Goal: Contribute content: Contribute content

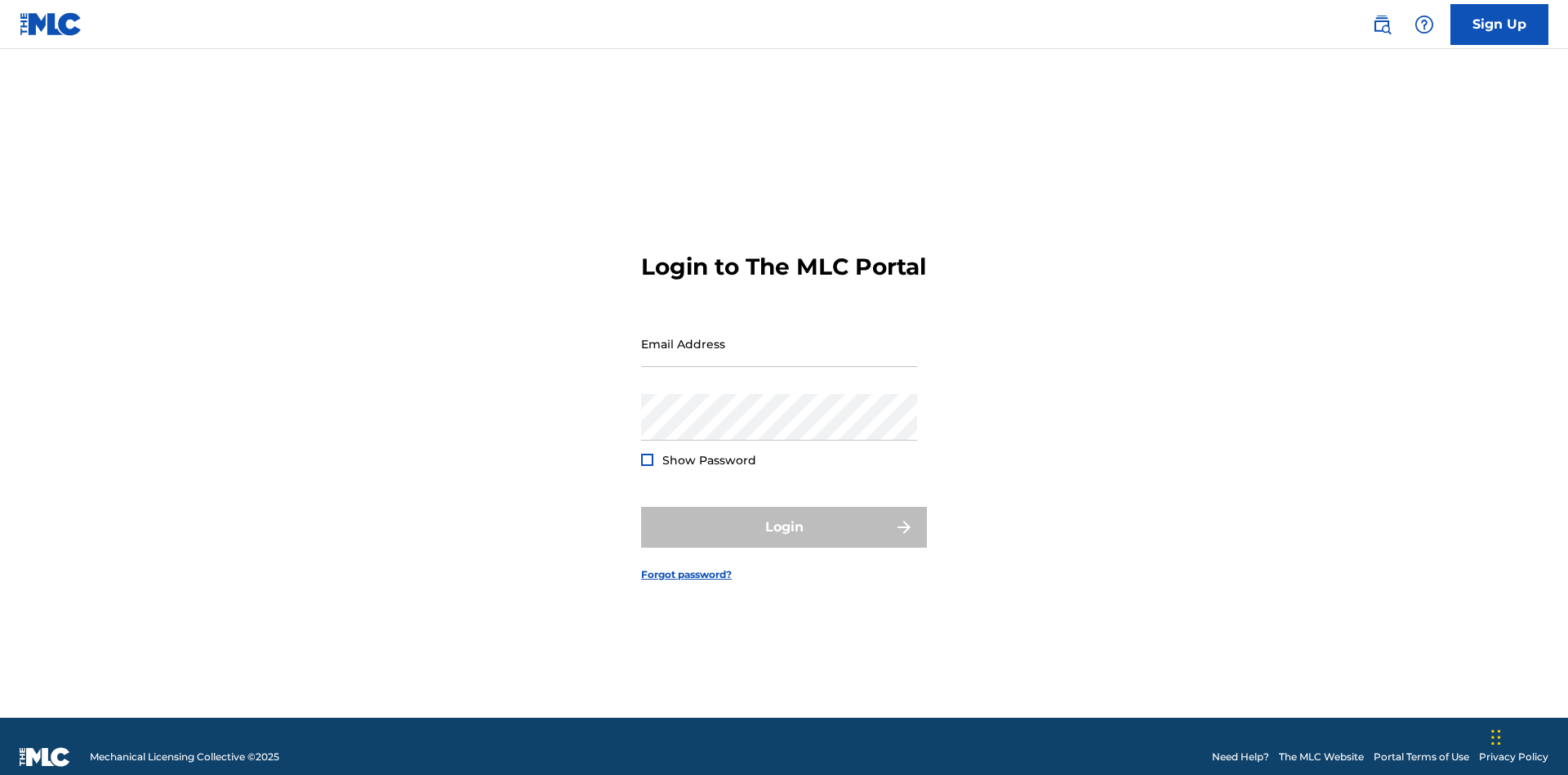
scroll to position [21, 0]
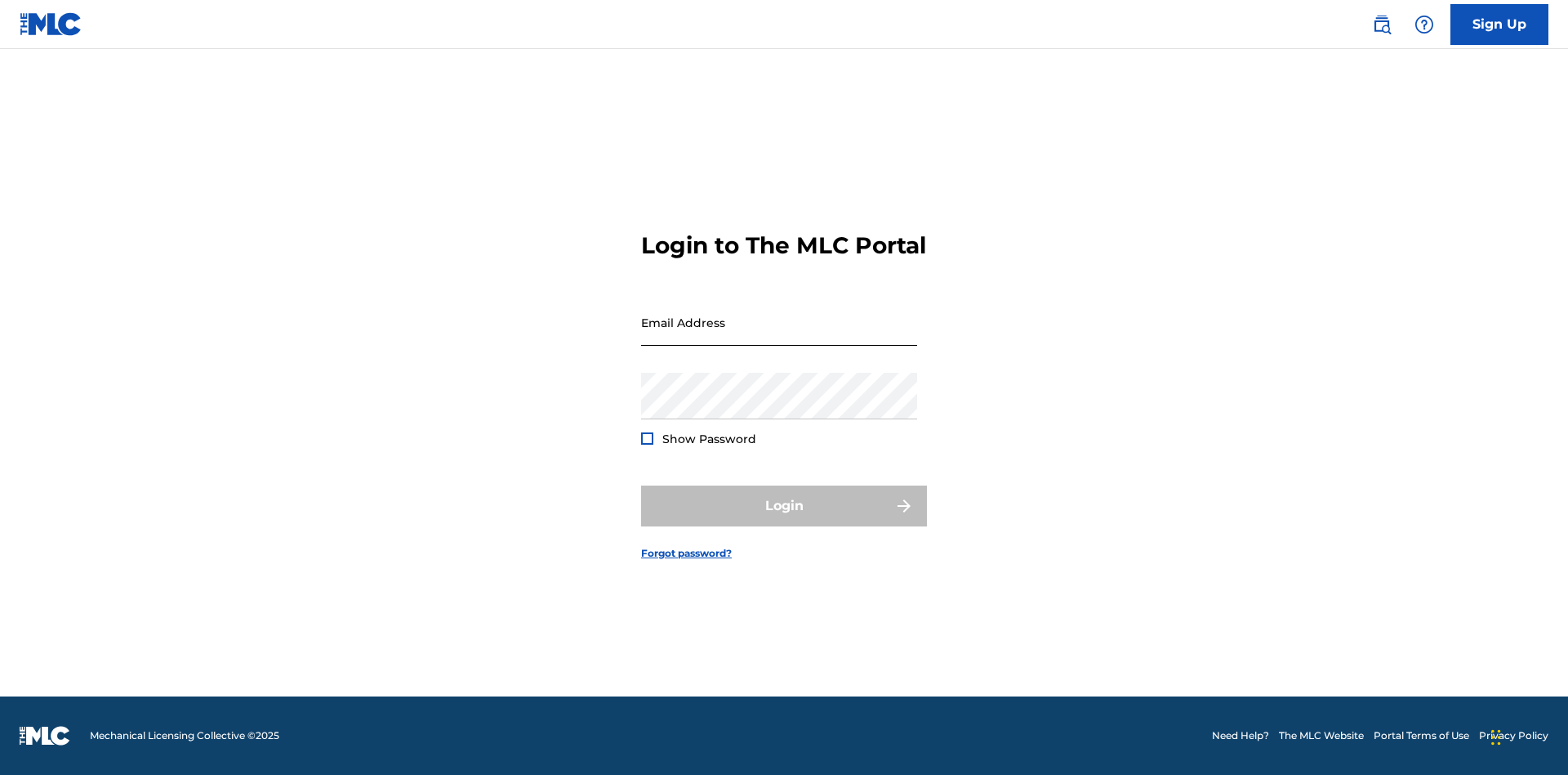
click at [779, 336] on input "Email Address" at bounding box center [779, 321] width 276 height 46
type input "[EMAIL_ADDRESS][DOMAIN_NAME]"
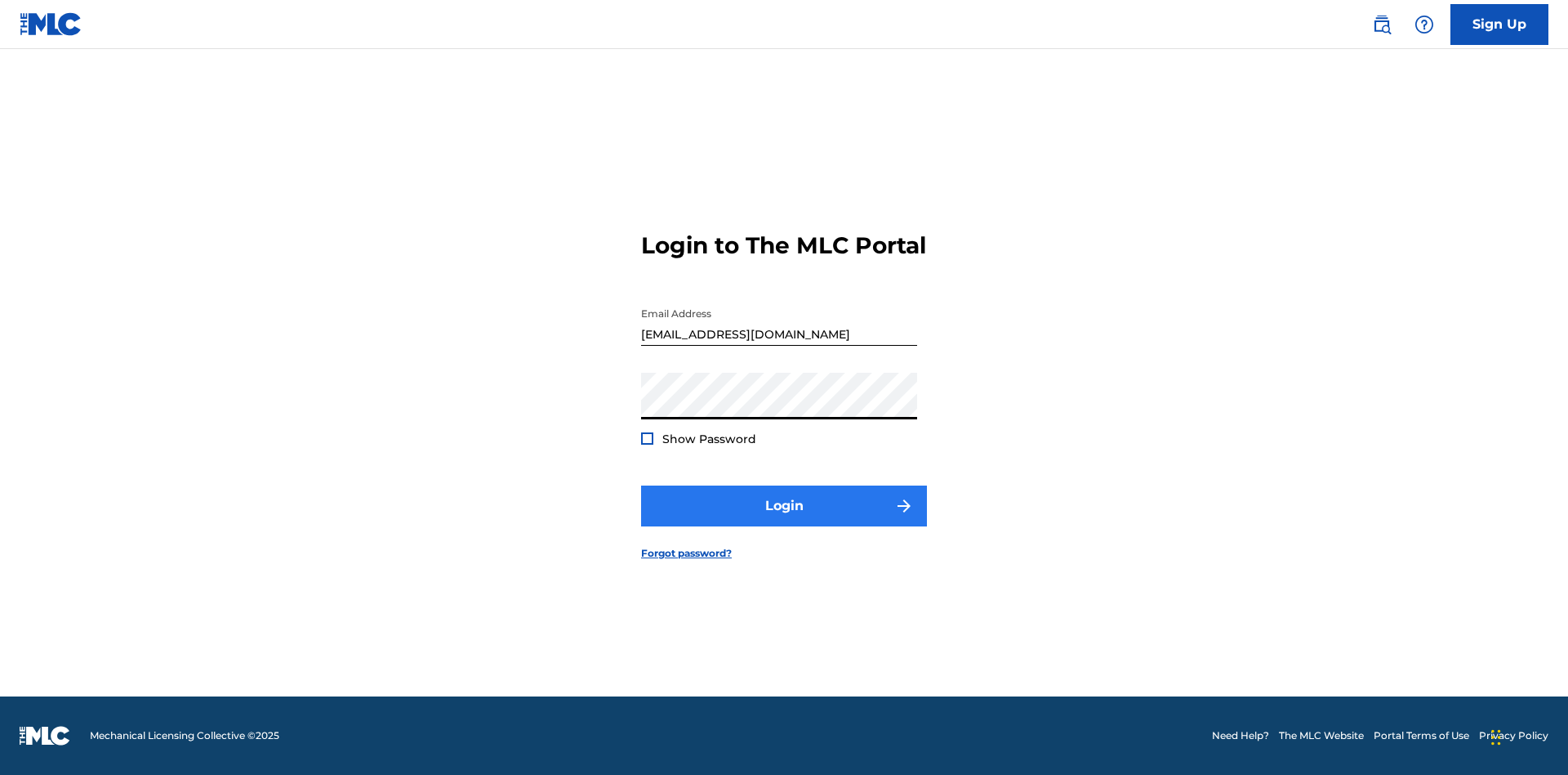
click at [784, 520] on button "Login" at bounding box center [784, 505] width 286 height 41
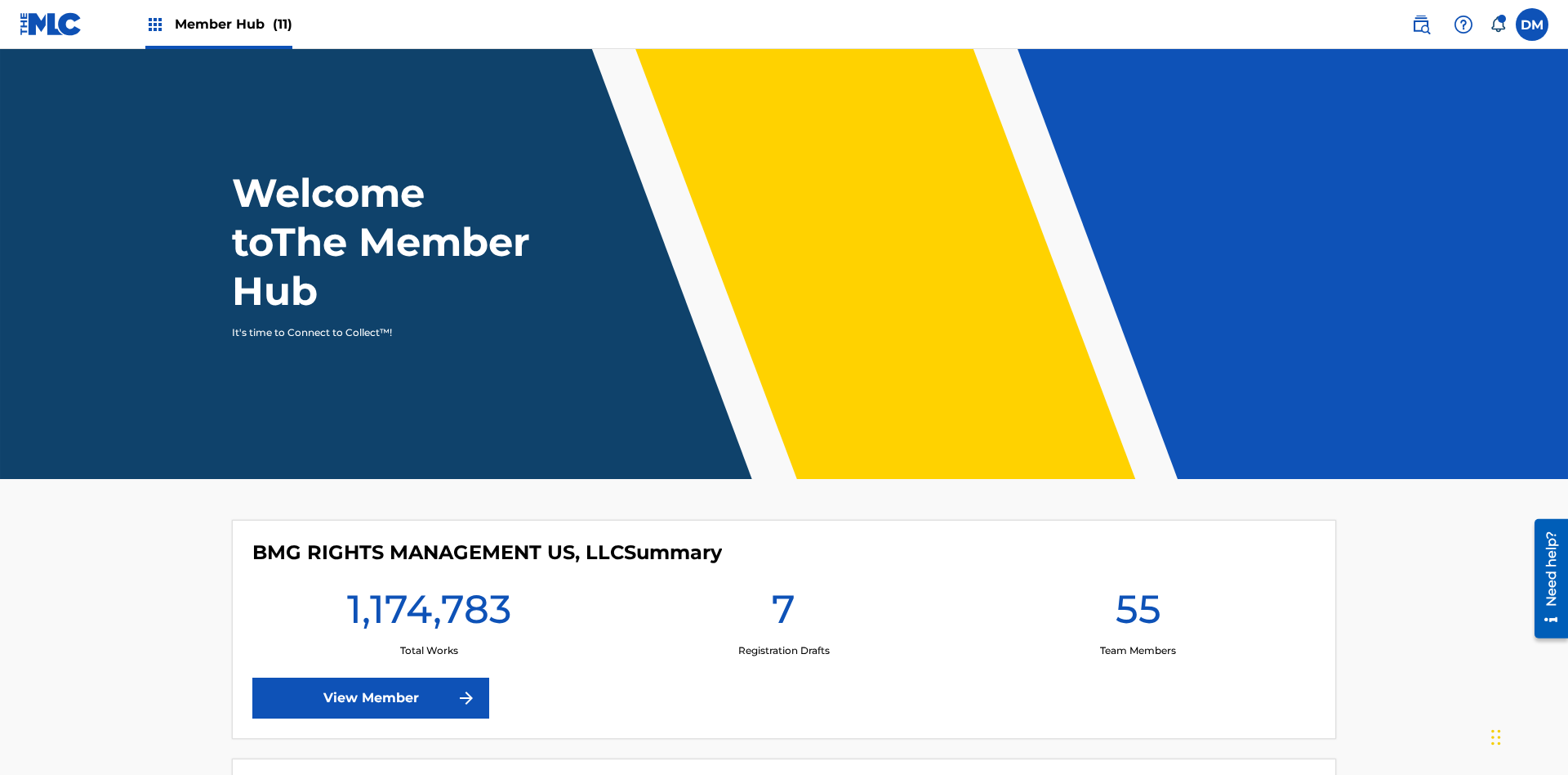
scroll to position [70, 0]
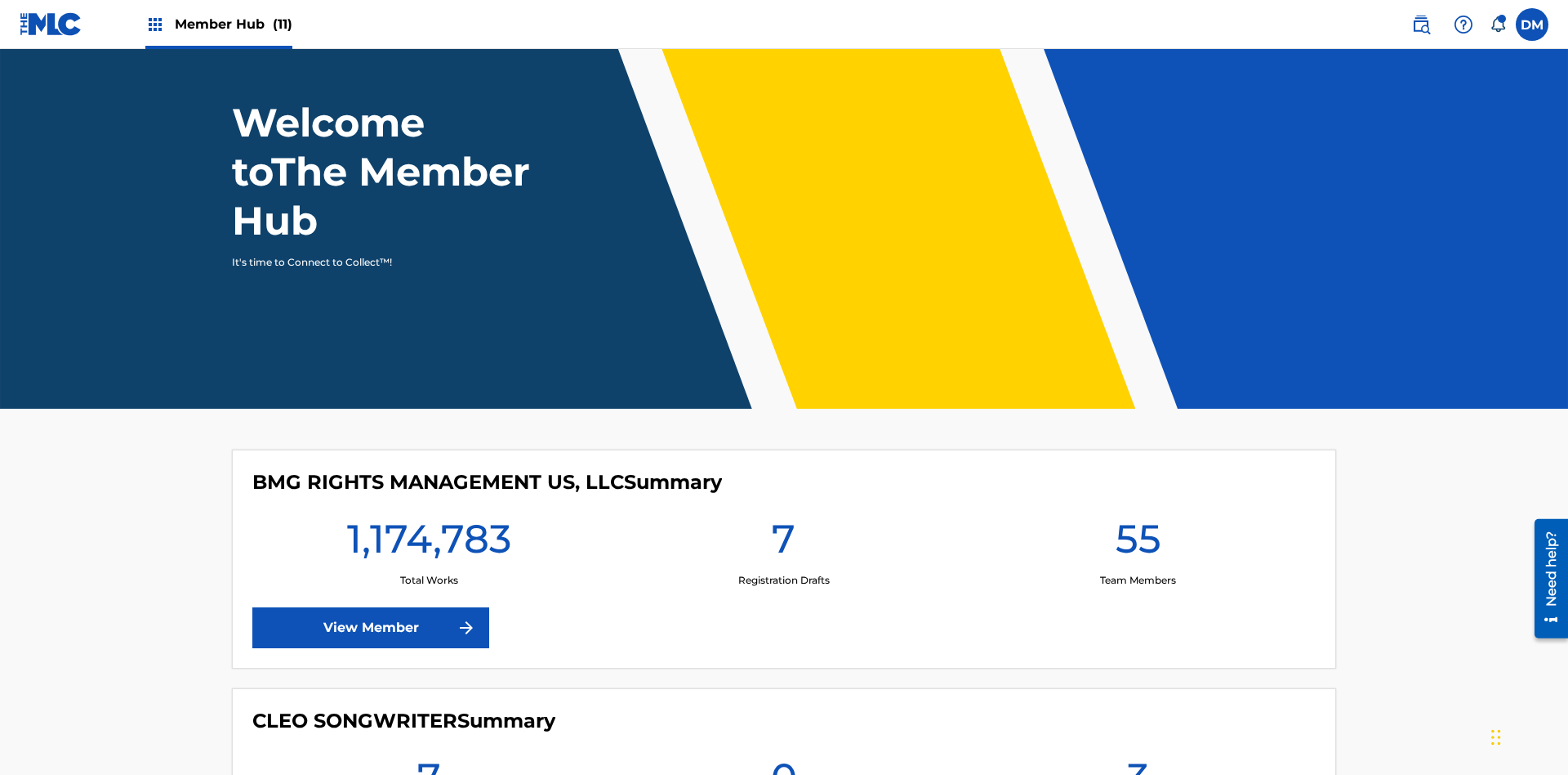
click at [218, 24] on span "Member Hub (11)" at bounding box center [233, 25] width 117 height 19
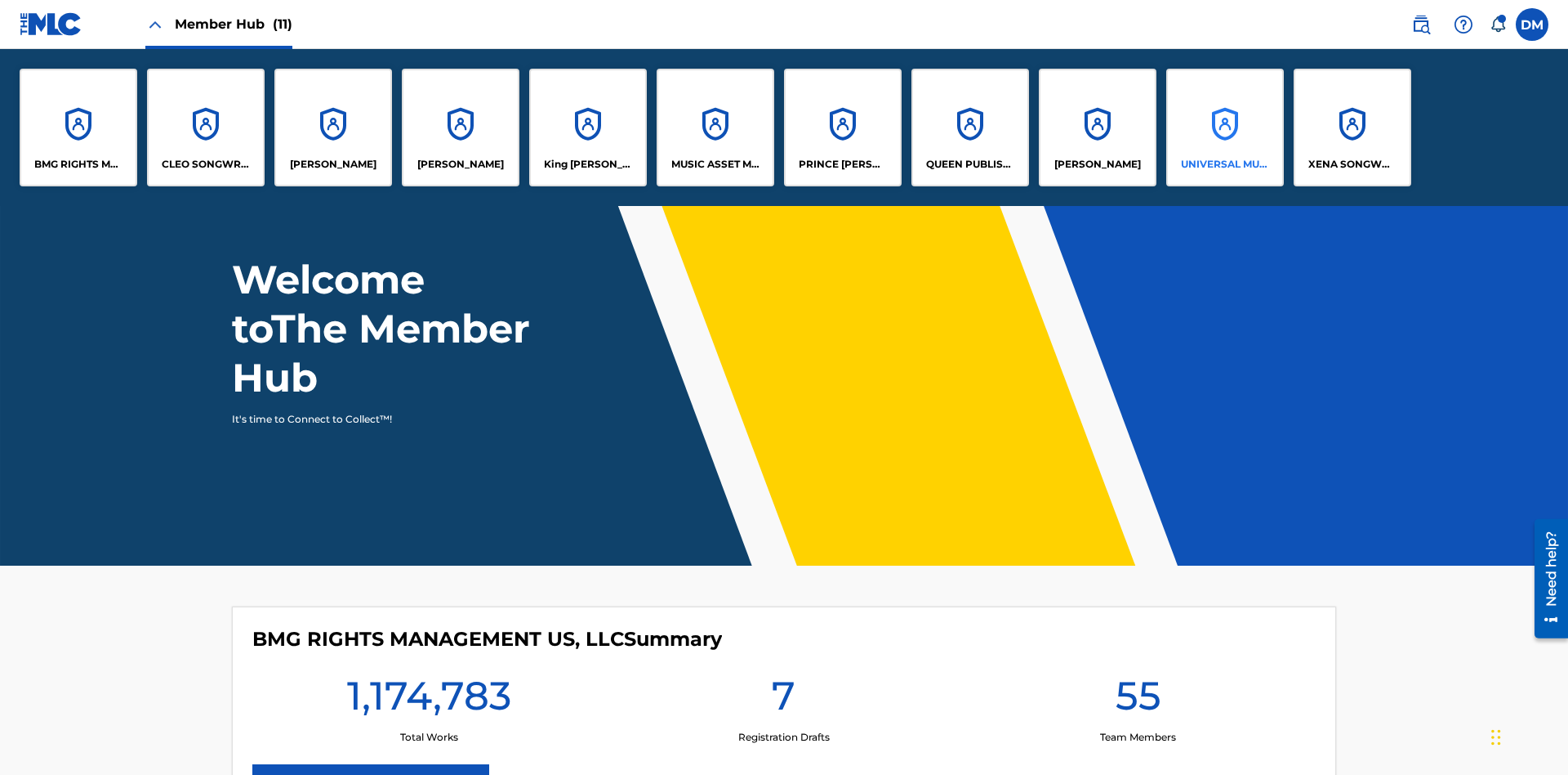
click at [1224, 164] on p "UNIVERSAL MUSIC PUB GROUP" at bounding box center [1225, 164] width 89 height 15
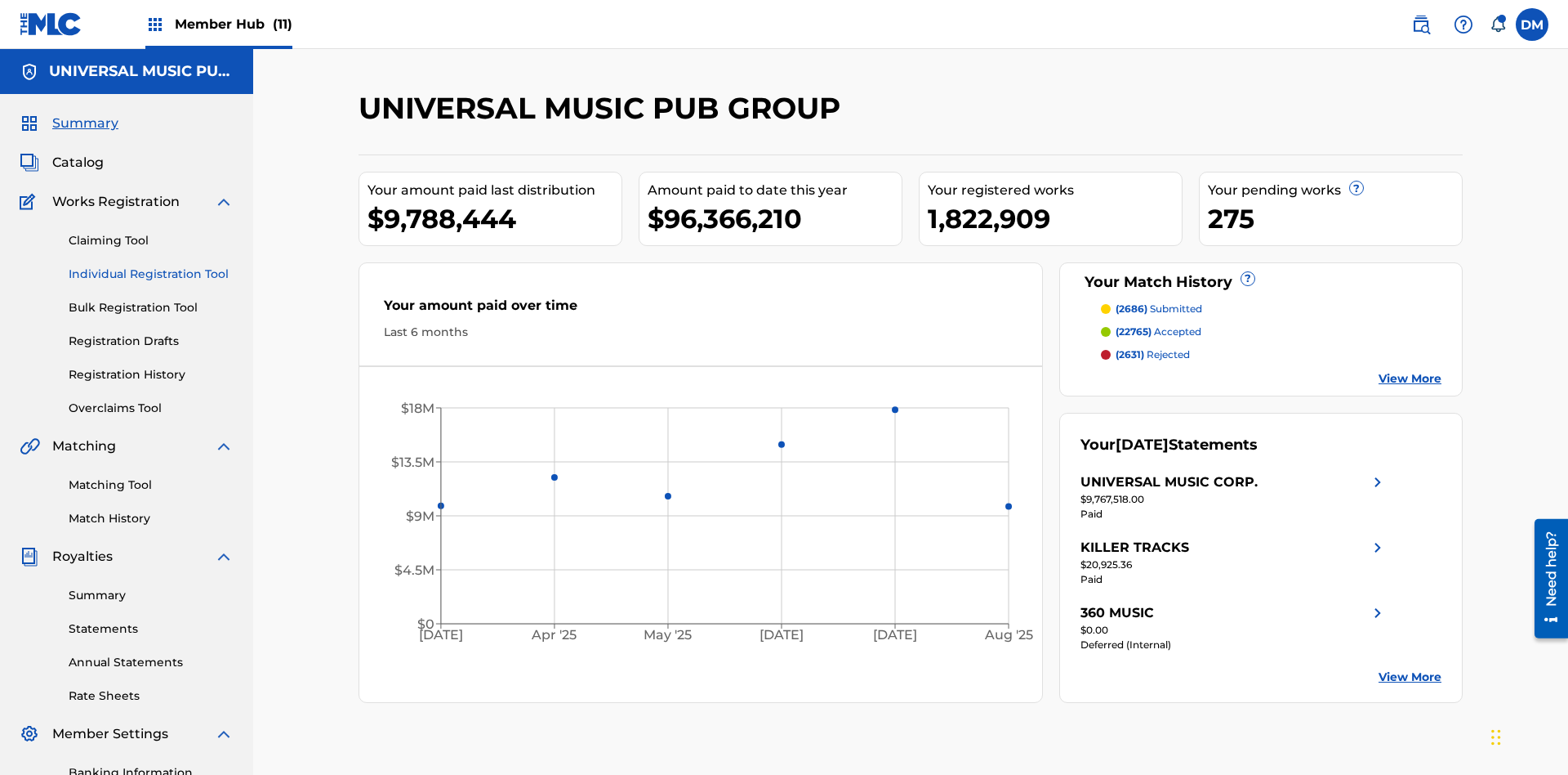
click at [151, 266] on link "Individual Registration Tool" at bounding box center [151, 274] width 165 height 17
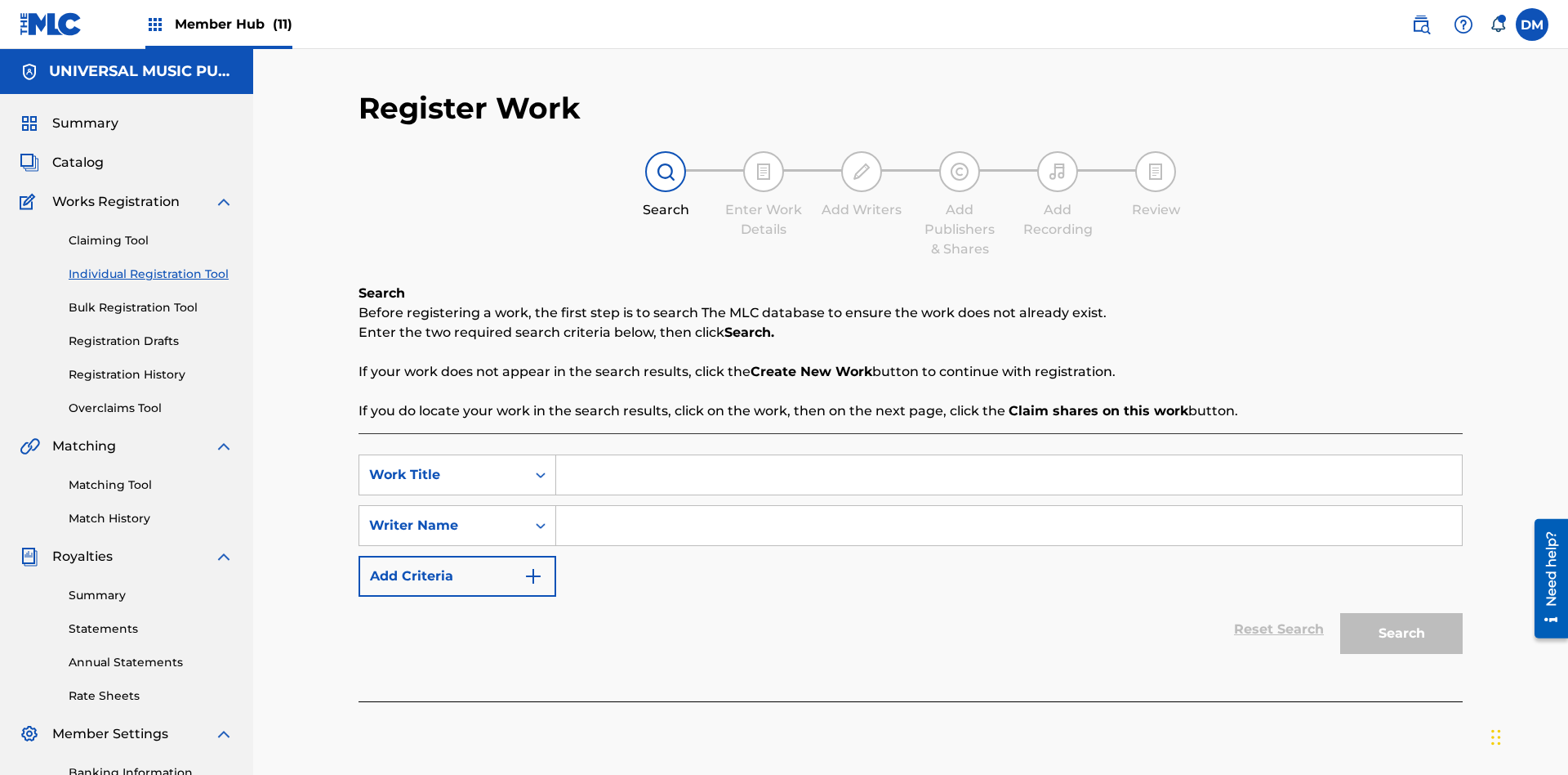
click at [1009, 456] on input "Search Form" at bounding box center [1009, 474] width 906 height 39
type input "Save At Recordings Page After Adding Recordings"
click at [1009, 506] on input "Search Form" at bounding box center [1009, 525] width 906 height 39
type input "QWERTYUIOP"
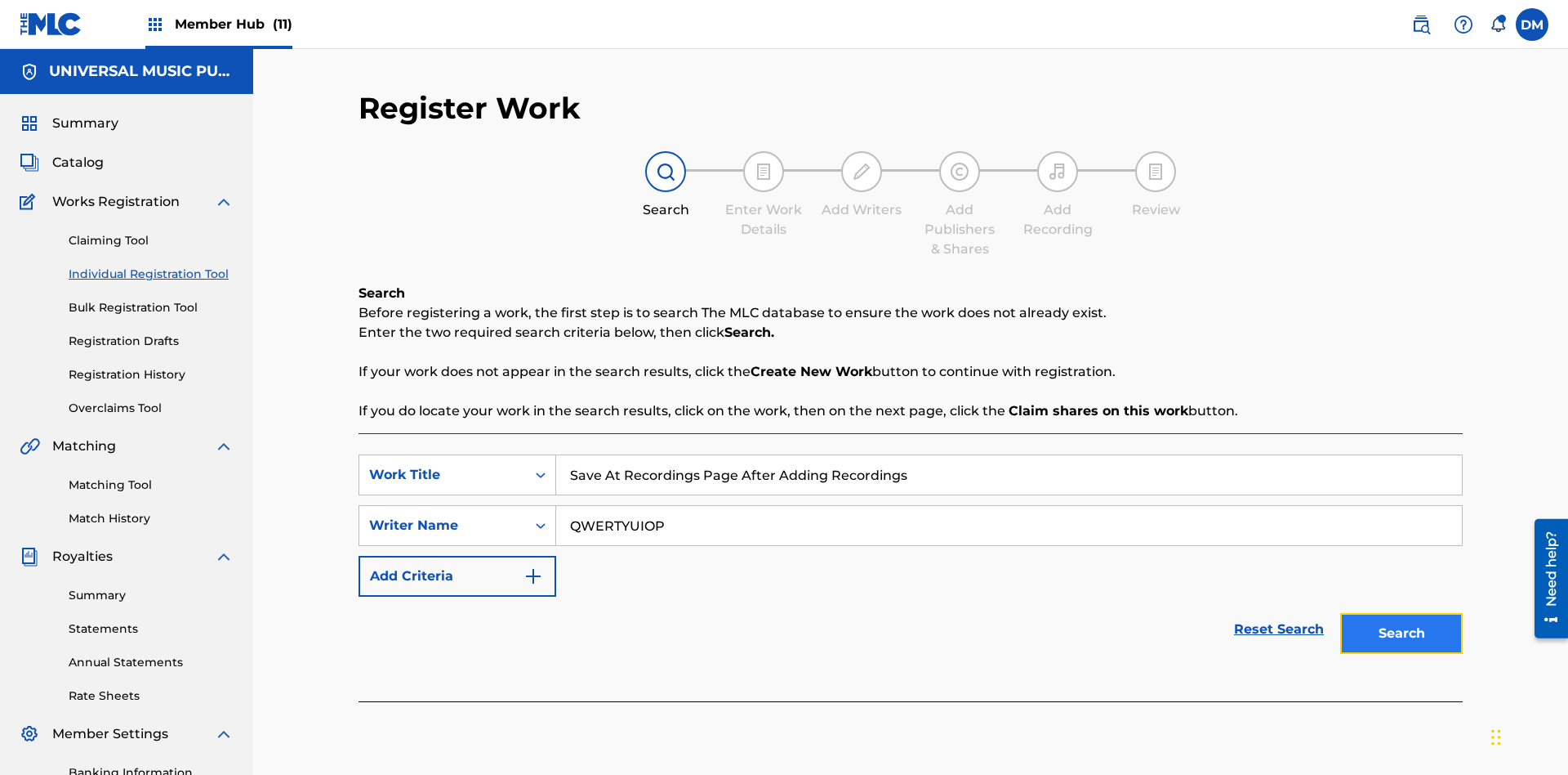
click at [1401, 612] on button "Search" at bounding box center [1402, 632] width 123 height 41
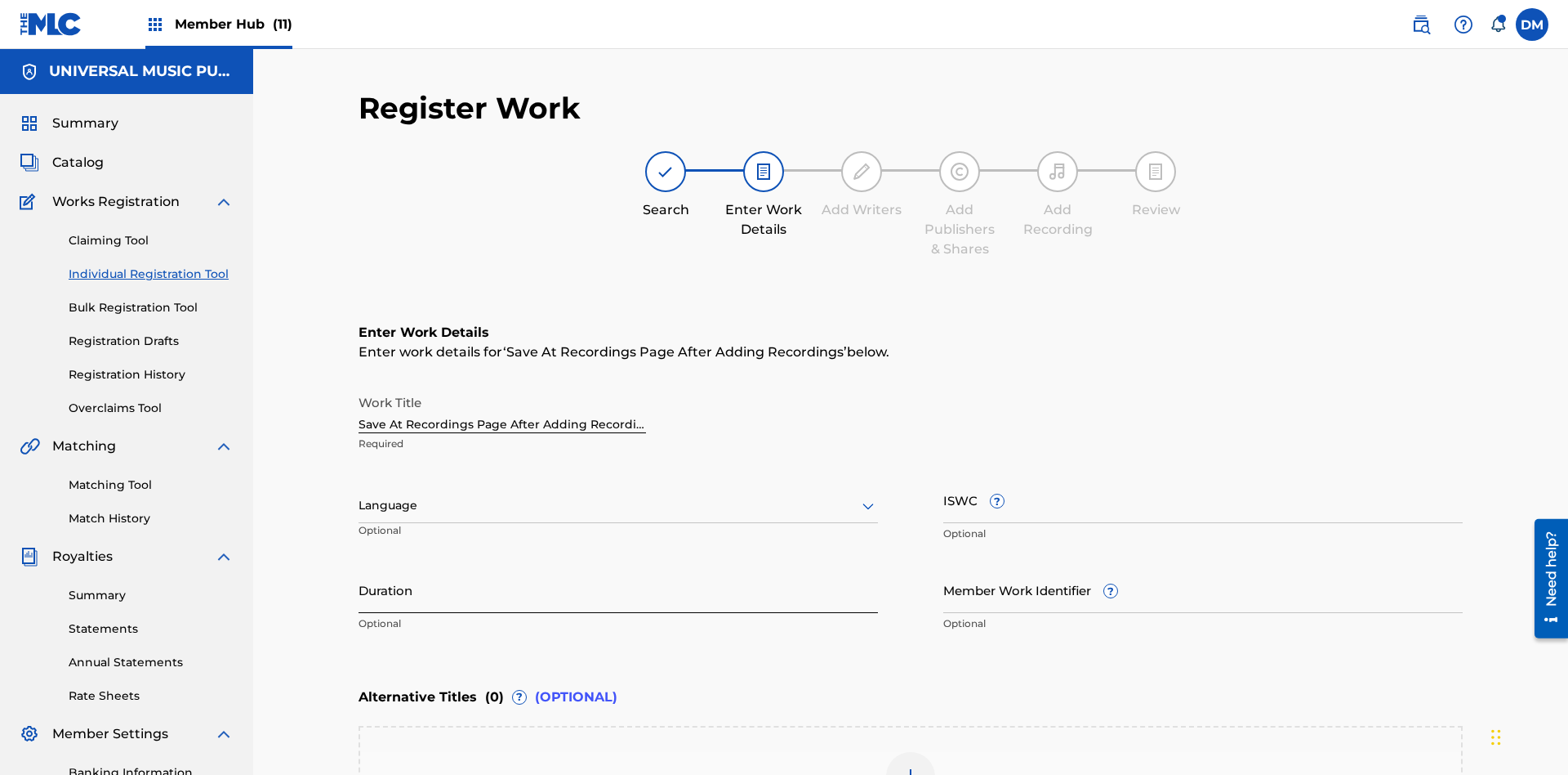
click at [618, 566] on input "Duration" at bounding box center [619, 589] width 520 height 46
click at [618, 566] on input "0" at bounding box center [619, 589] width 520 height 46
type input "00:00"
click at [868, 496] on icon at bounding box center [868, 506] width 20 height 20
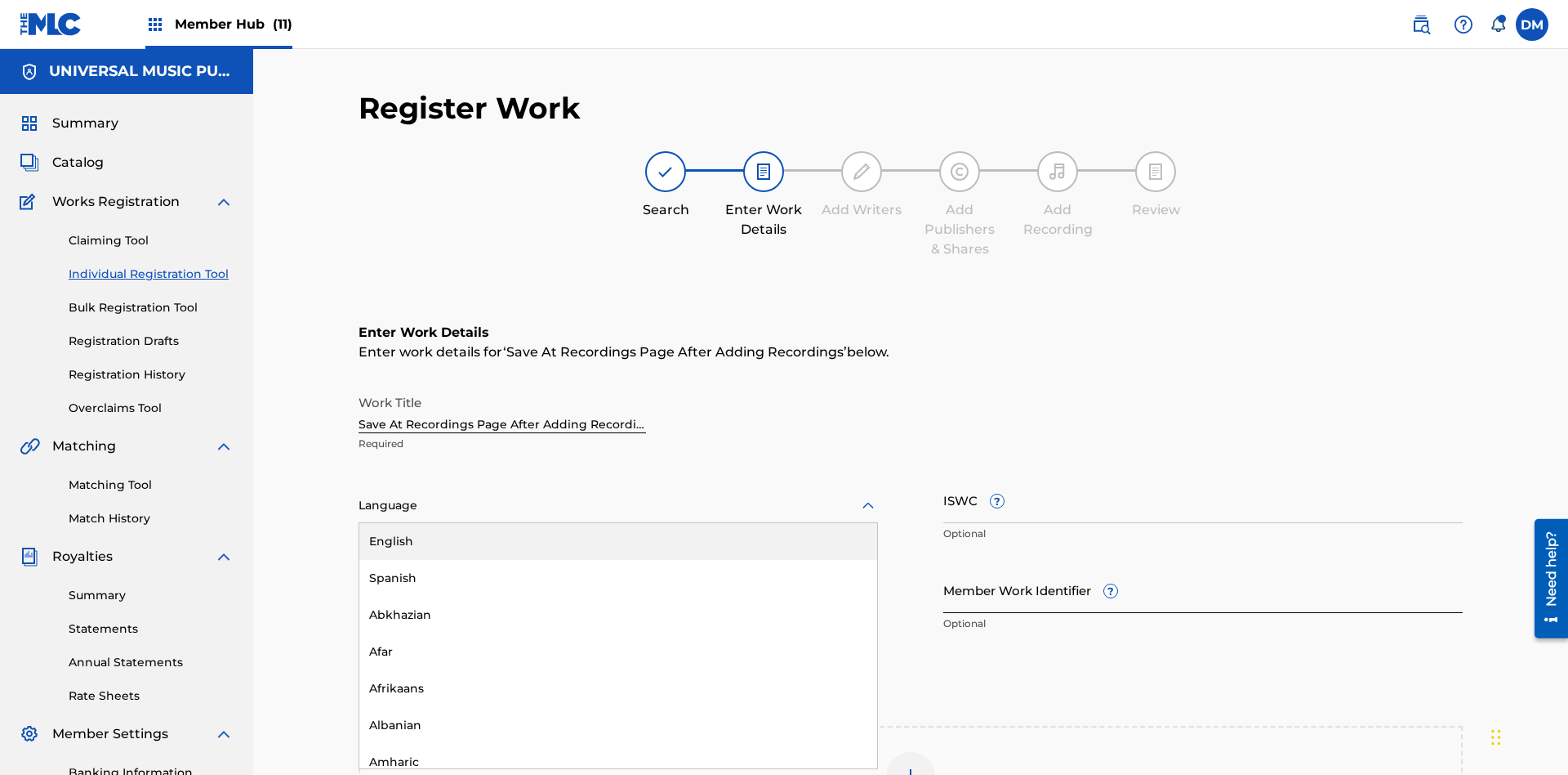
click at [618, 633] on div "Afar" at bounding box center [618, 651] width 518 height 37
click at [1202, 566] on input "Member Work Identifier ?" at bounding box center [1202, 589] width 520 height 46
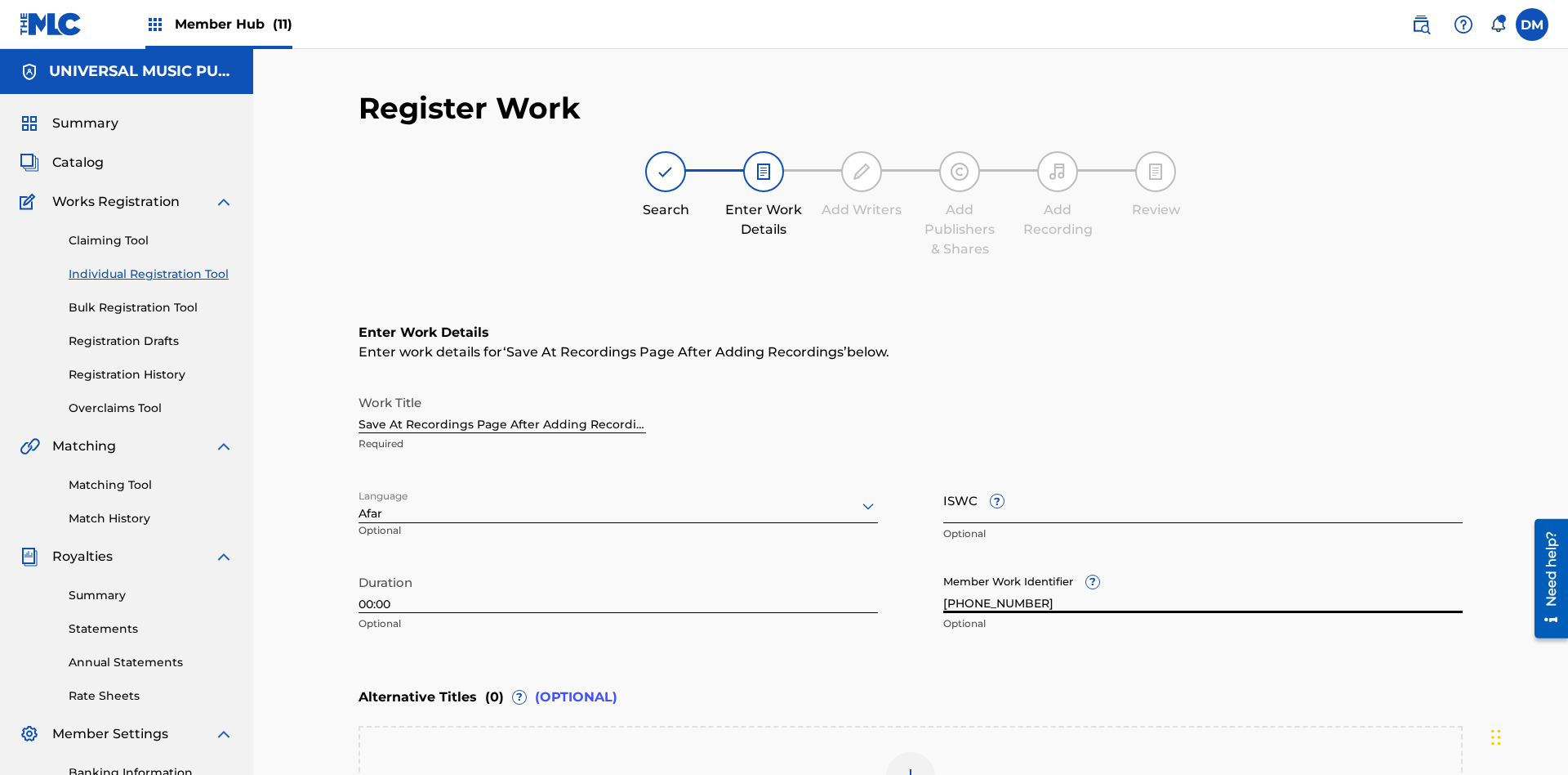
type input "[PHONE_NUMBER]"
click at [1202, 476] on input "ISWC ?" at bounding box center [1202, 499] width 520 height 46
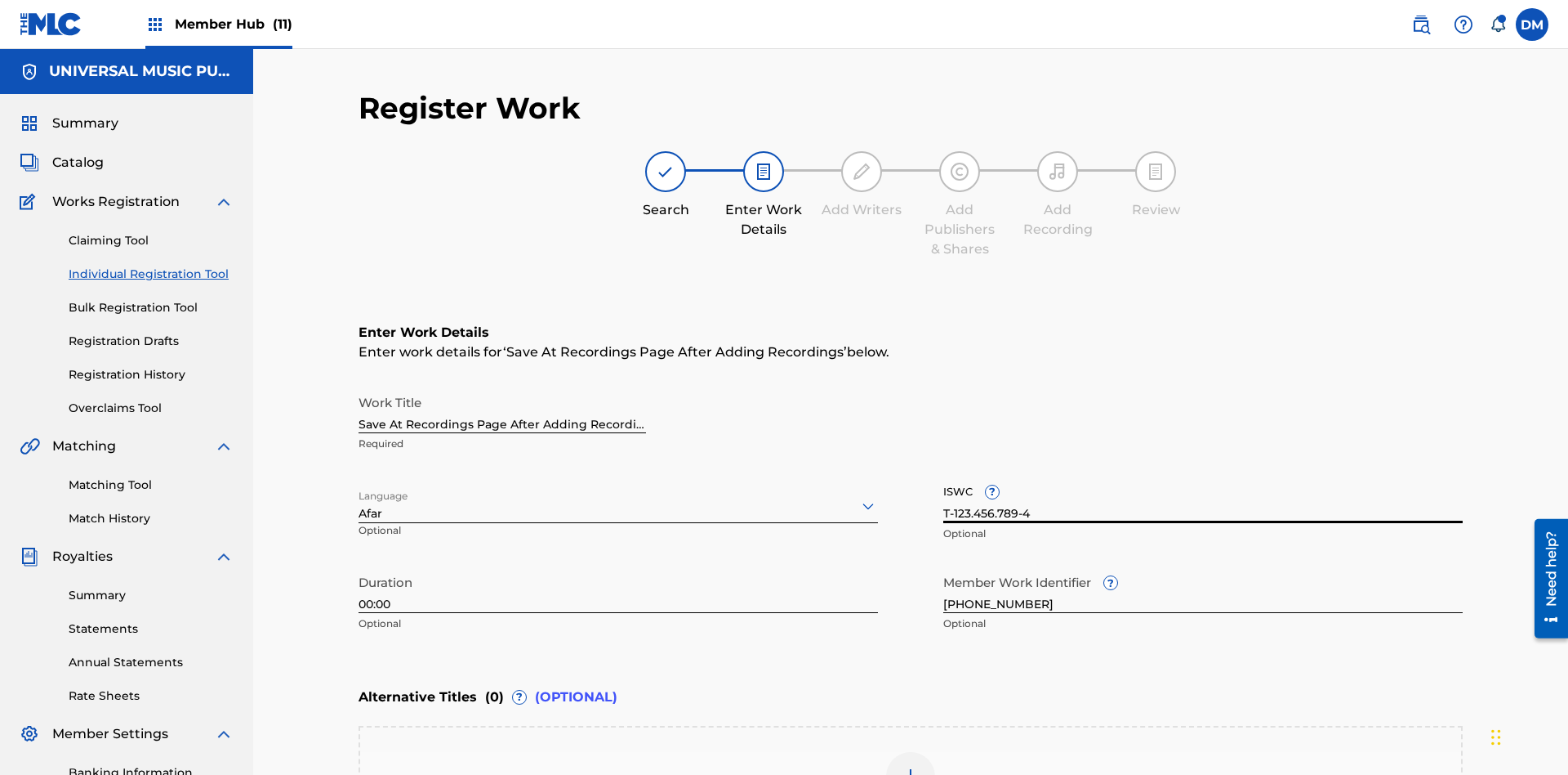
type input "T-123.456.789-4"
click at [911, 766] on img at bounding box center [911, 776] width 20 height 20
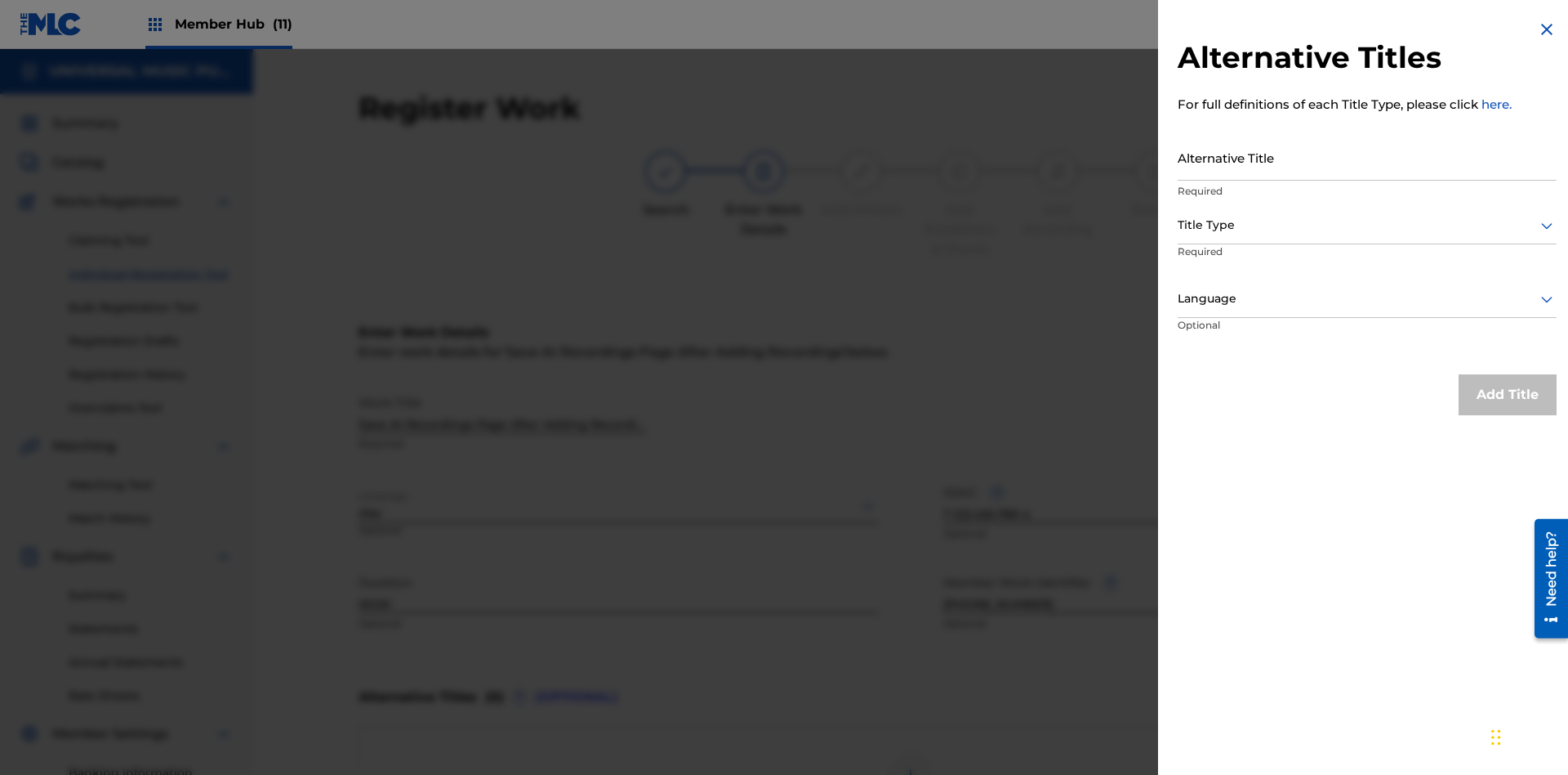
click at [1367, 157] on input "Alternative Title" at bounding box center [1367, 157] width 379 height 46
type input "Alt Title"
click at [1367, 225] on div at bounding box center [1367, 225] width 379 height 21
click at [1367, 299] on div at bounding box center [1367, 299] width 379 height 21
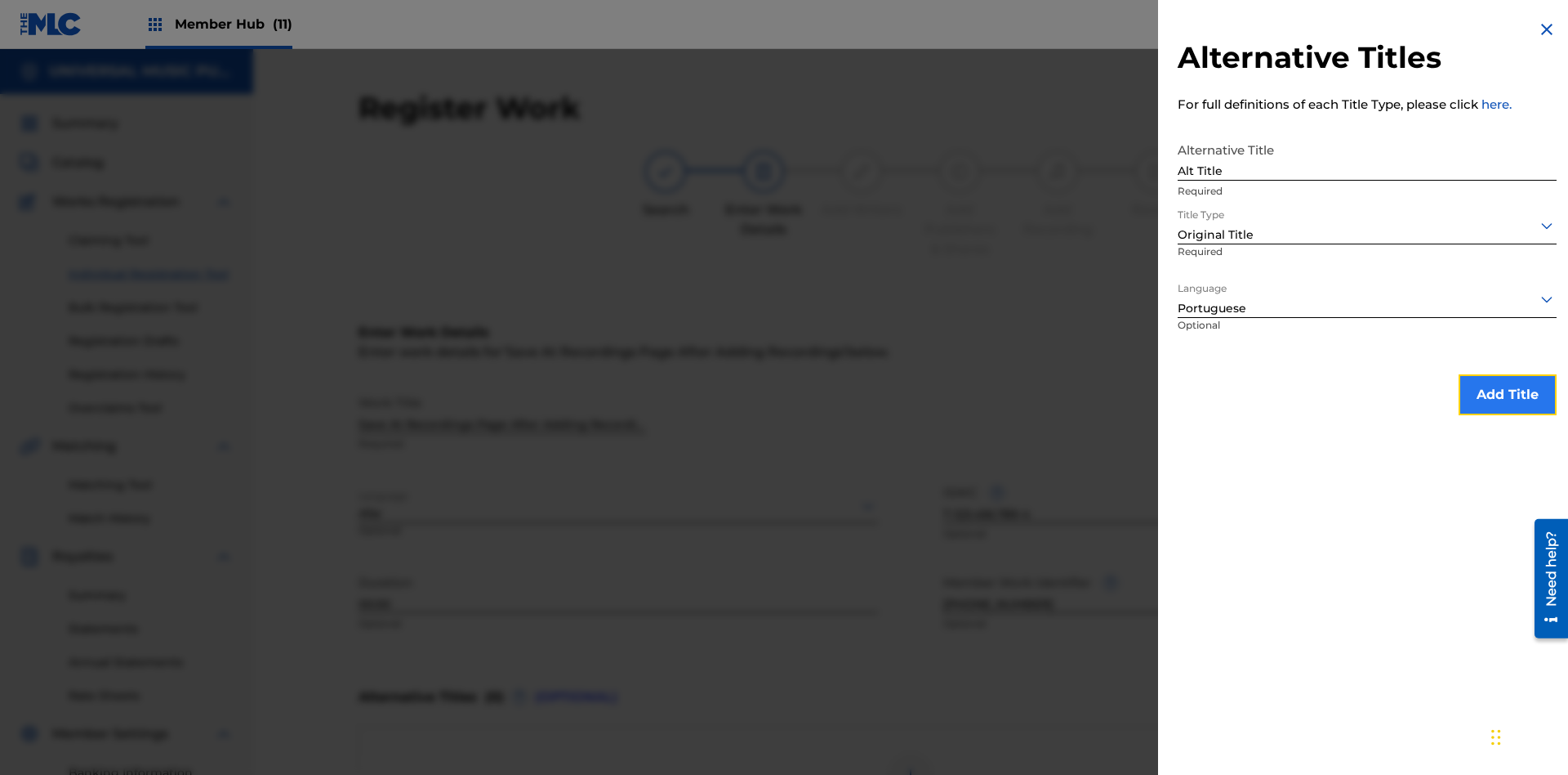
click at [1508, 394] on button "Add Title" at bounding box center [1508, 394] width 98 height 41
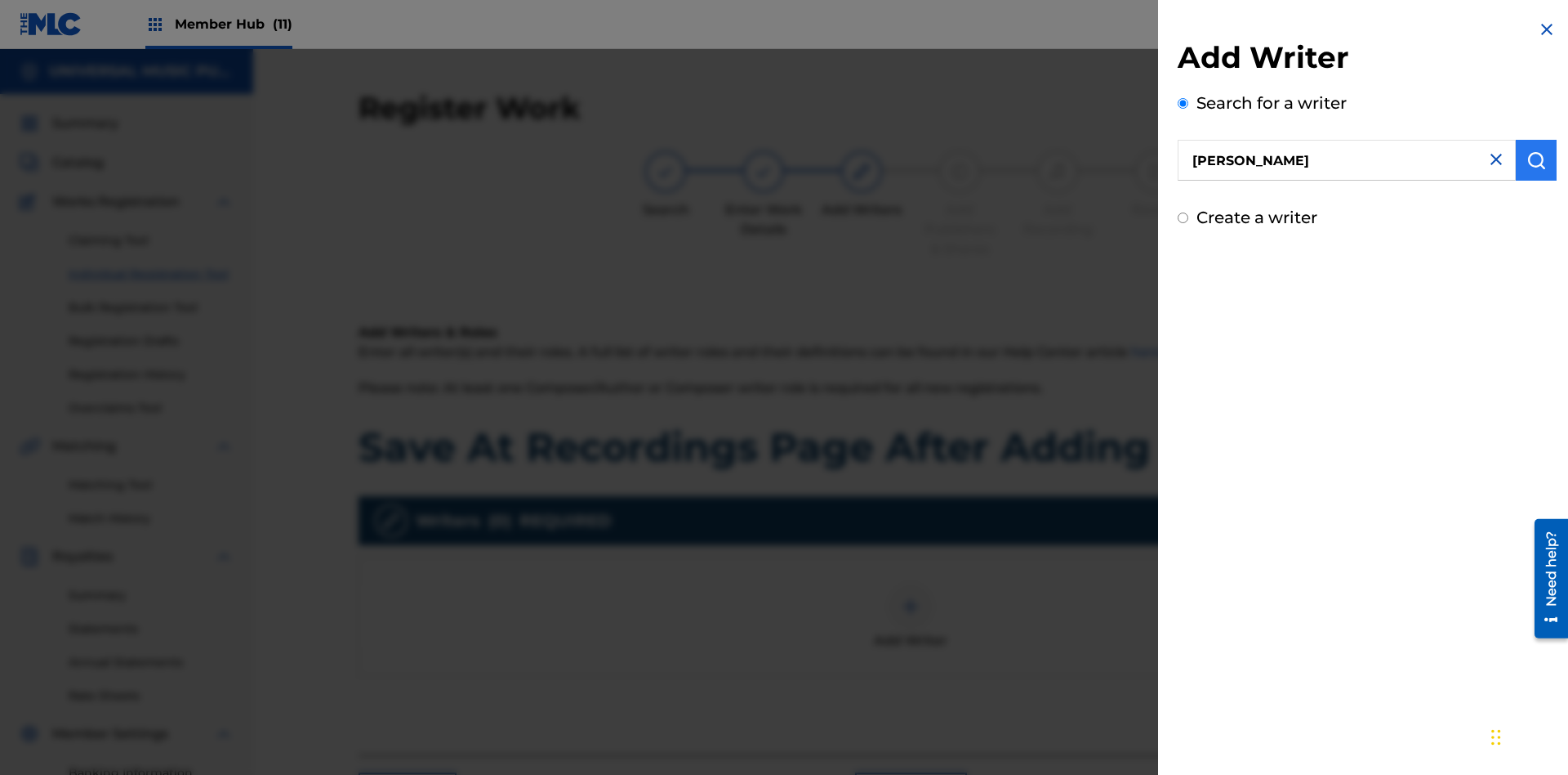
type input "[PERSON_NAME]"
click at [1536, 160] on img "submit" at bounding box center [1536, 160] width 20 height 20
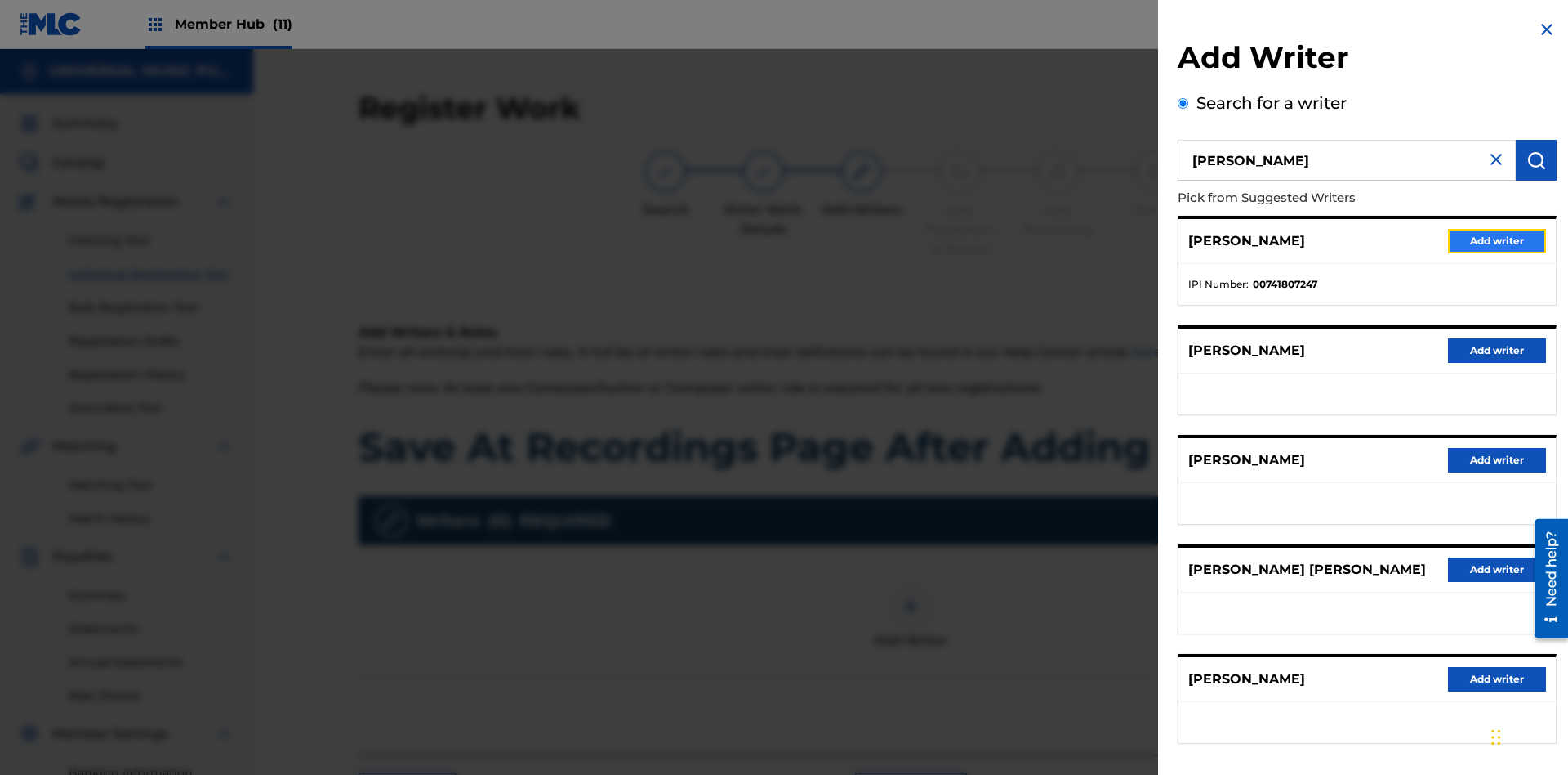
click at [1497, 240] on button "Add writer" at bounding box center [1497, 241] width 98 height 25
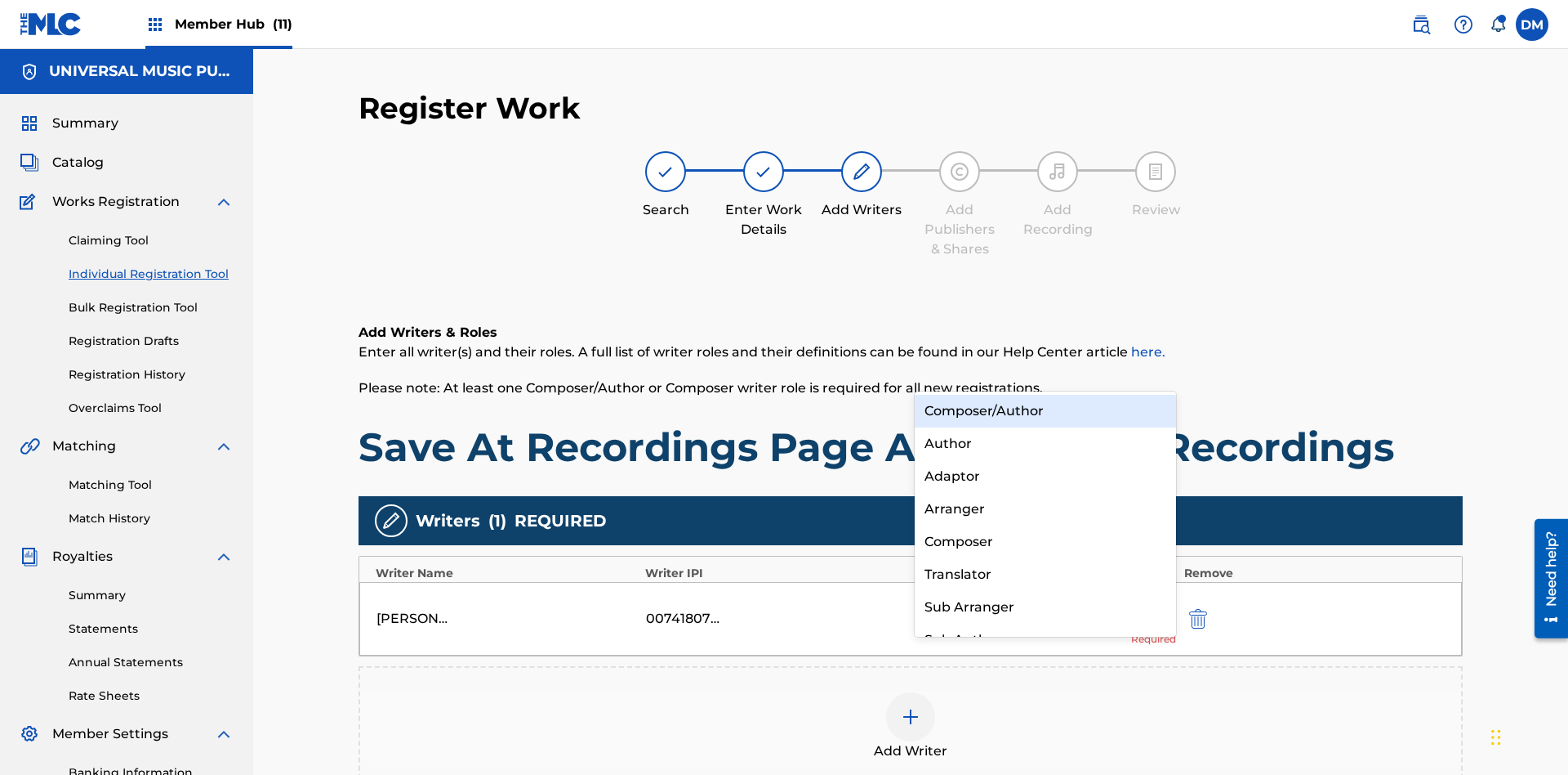
click at [1045, 541] on div "Composer" at bounding box center [1045, 542] width 262 height 33
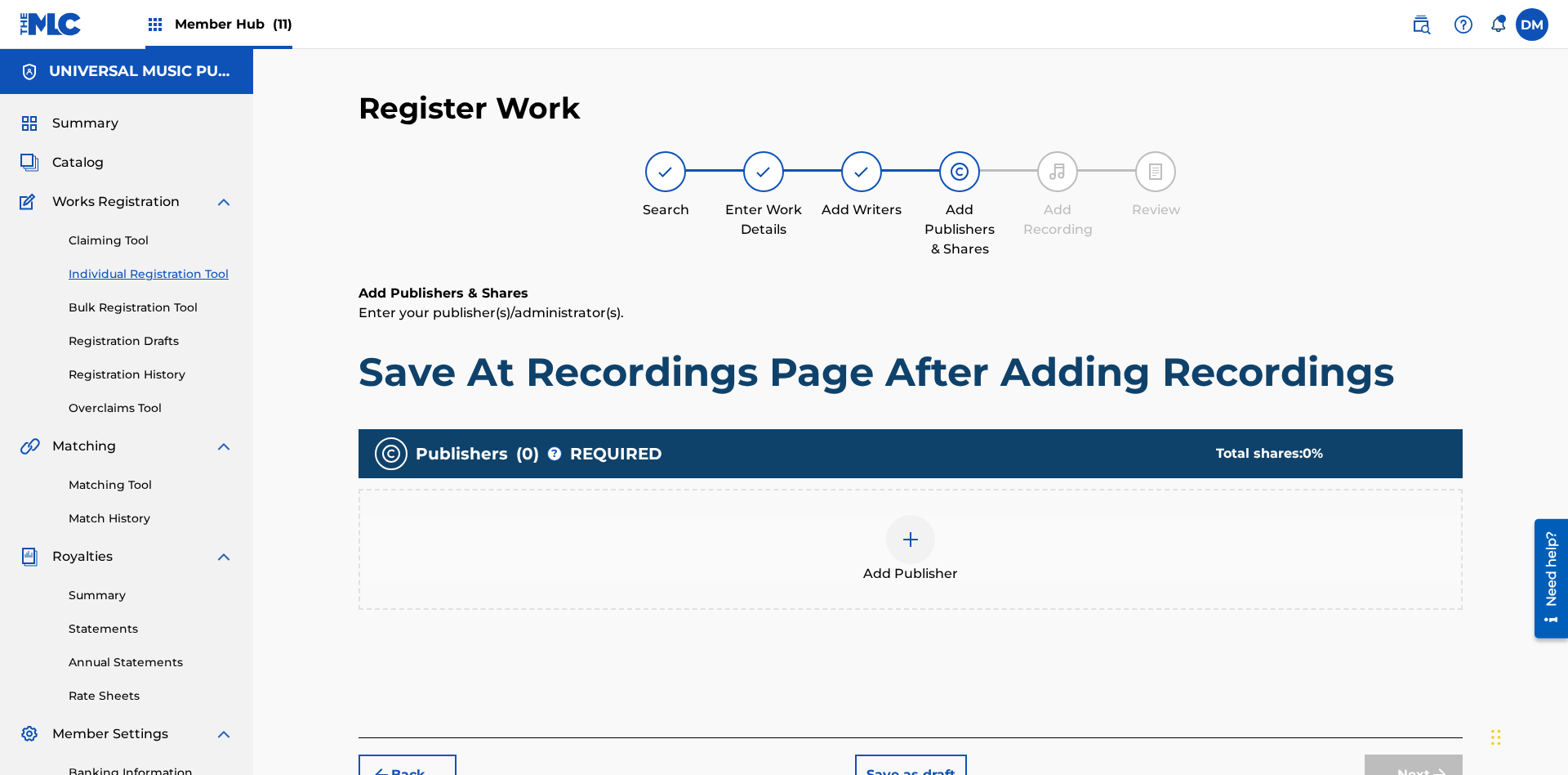
click at [911, 529] on img at bounding box center [911, 539] width 20 height 20
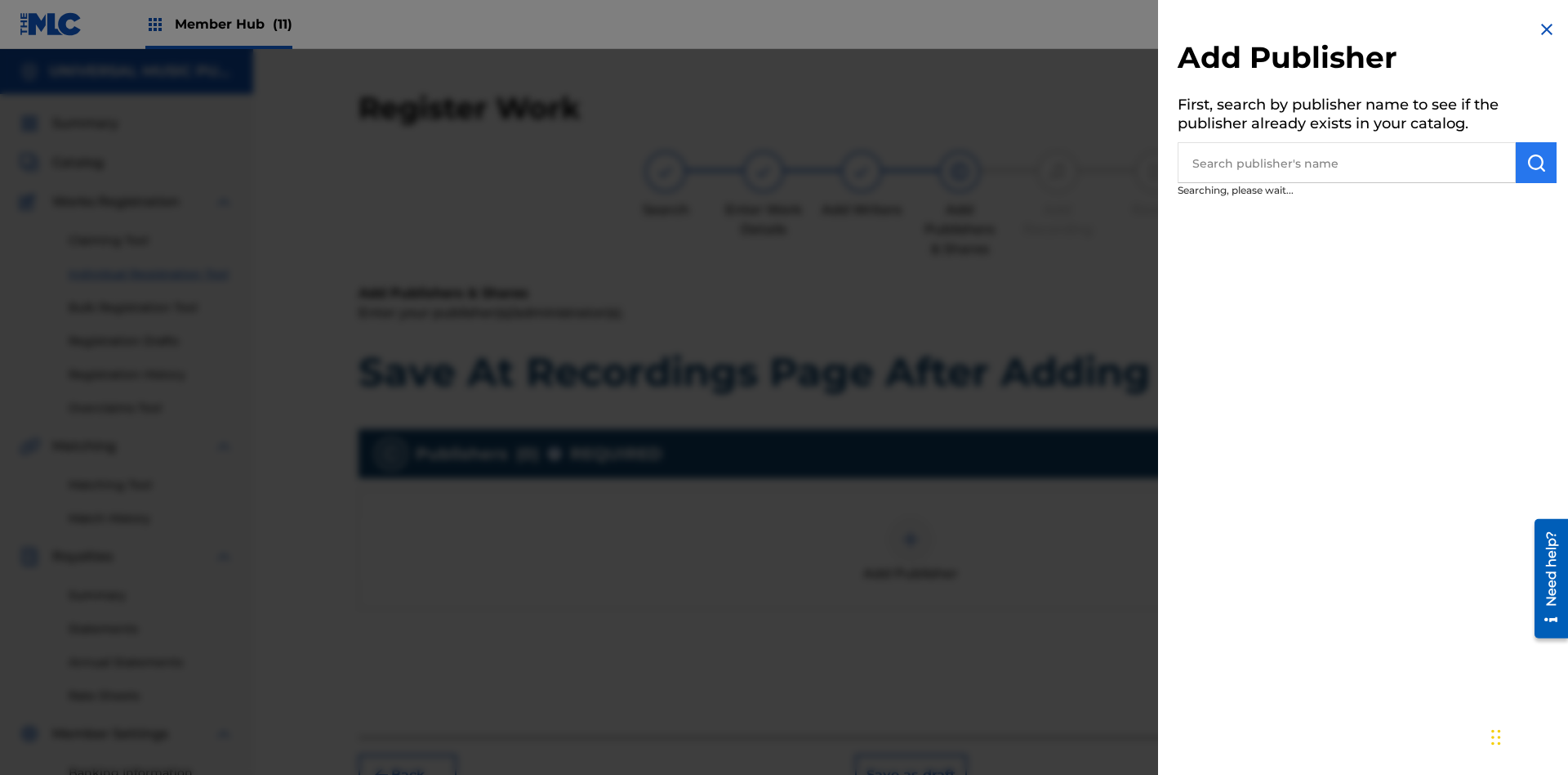
click at [1347, 163] on input "text" at bounding box center [1347, 162] width 338 height 41
type input "Test2025.09.19.04.32.56"
click at [1536, 163] on img "submit" at bounding box center [1536, 163] width 20 height 20
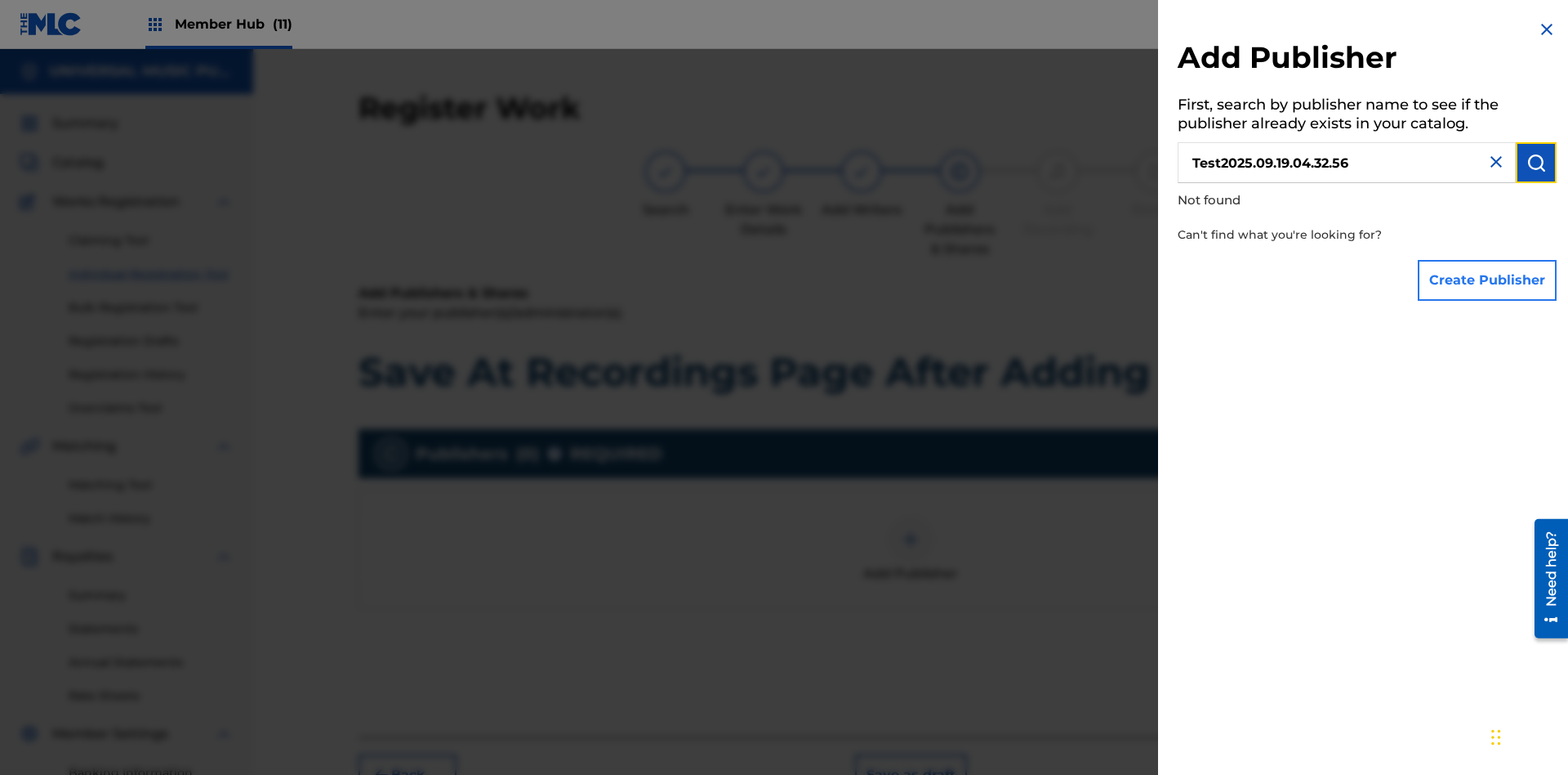
click at [1488, 280] on button "Create Publisher" at bounding box center [1487, 280] width 139 height 41
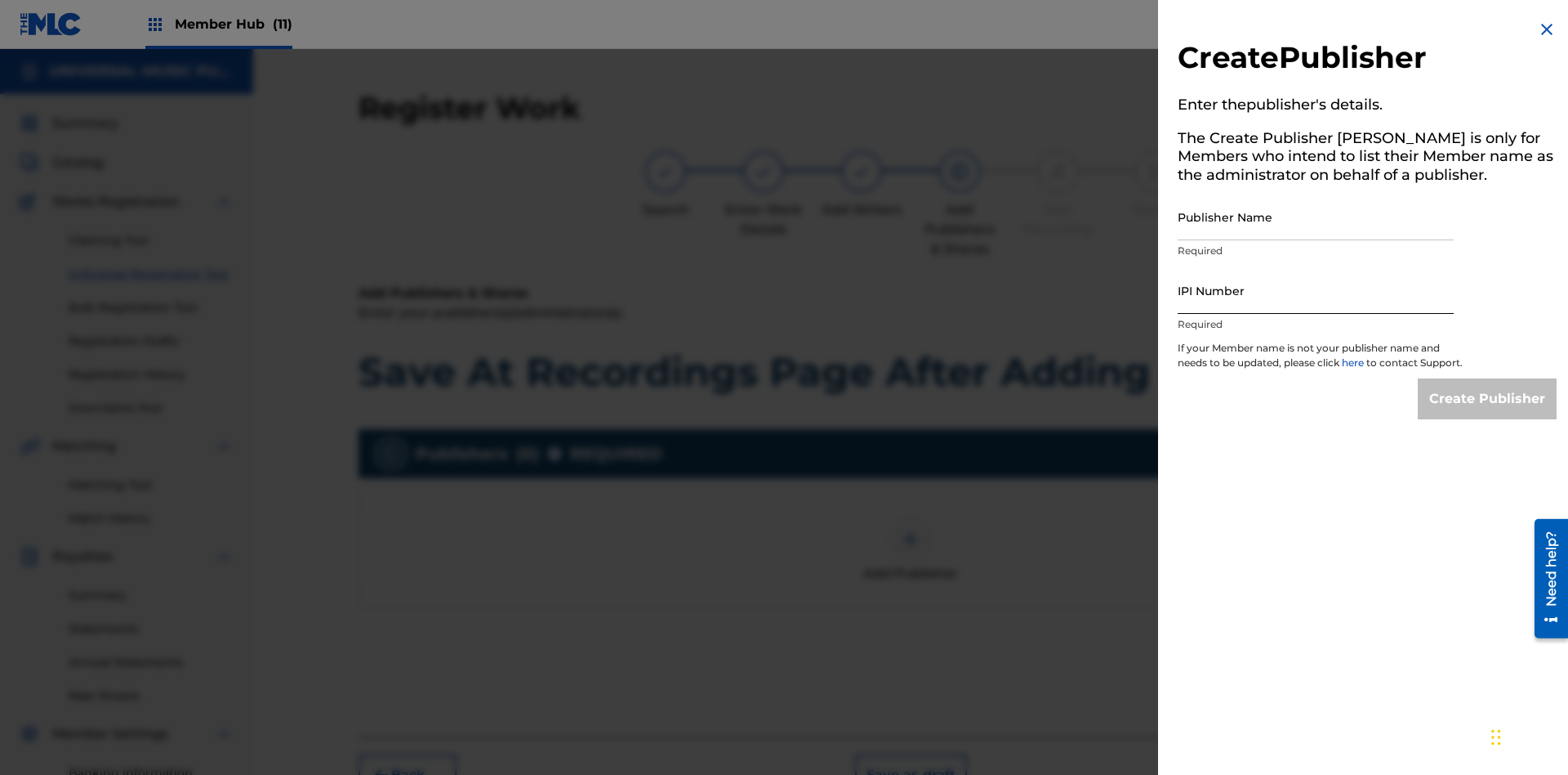
click at [1316, 216] on input "Publisher Name" at bounding box center [1316, 216] width 276 height 46
click at [1316, 290] on input "IPI Number" at bounding box center [1316, 290] width 276 height 46
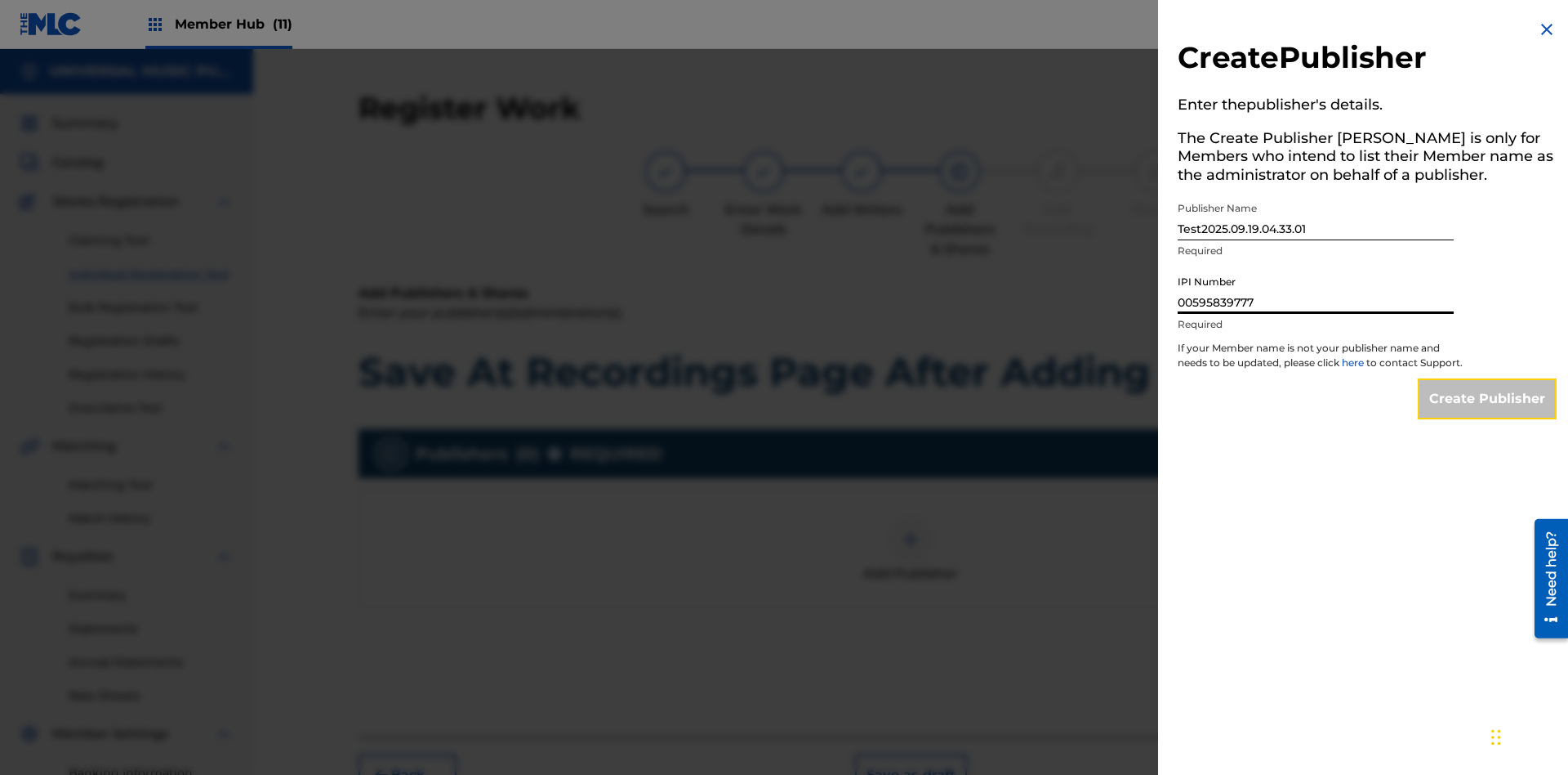
click at [1488, 413] on input "Create Publisher" at bounding box center [1487, 398] width 139 height 41
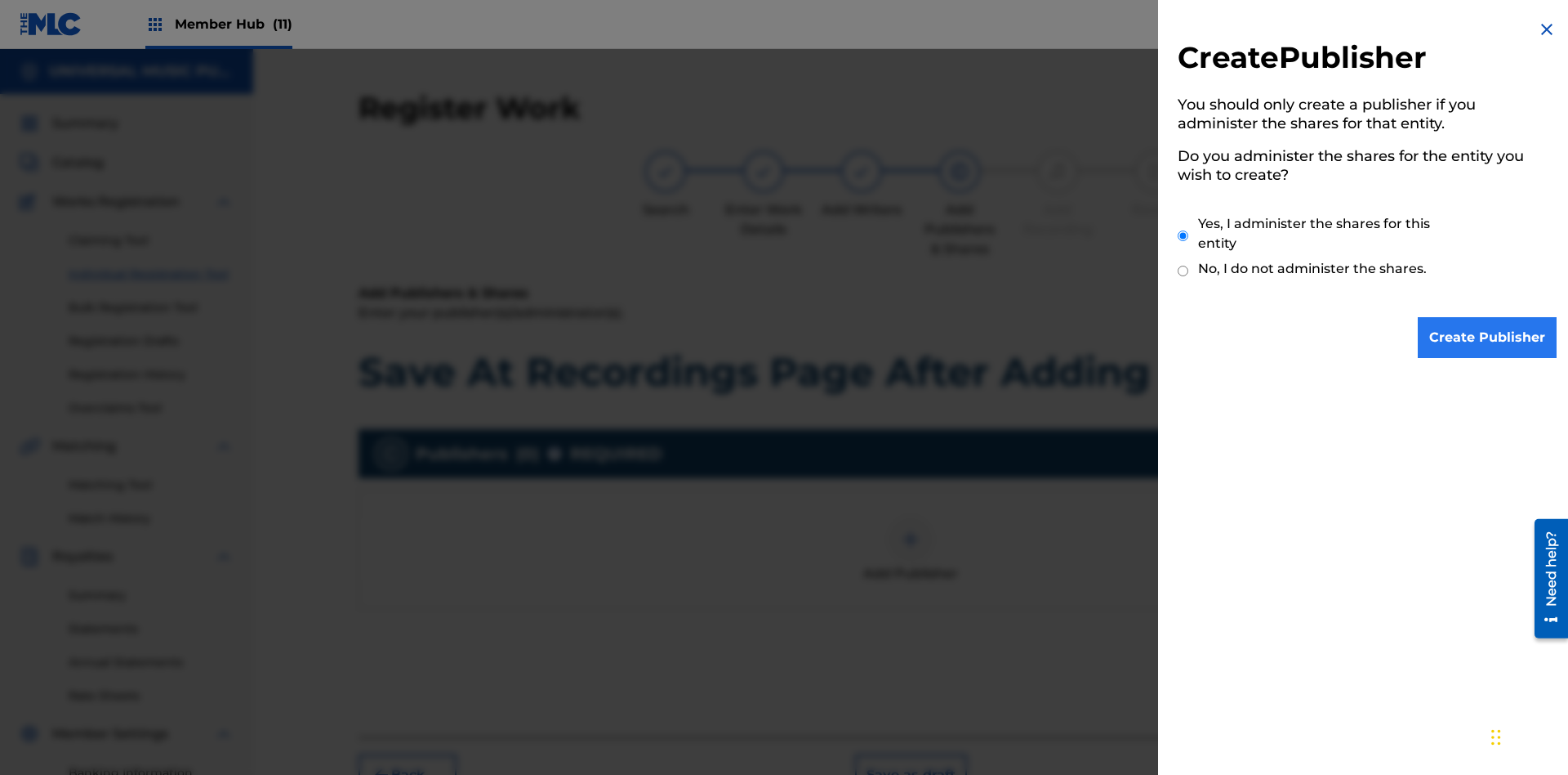
click at [1184, 235] on input "Yes, I administer the shares for this entity" at bounding box center [1183, 235] width 10 height 35
click at [1488, 337] on input "Create Publisher" at bounding box center [1487, 336] width 139 height 41
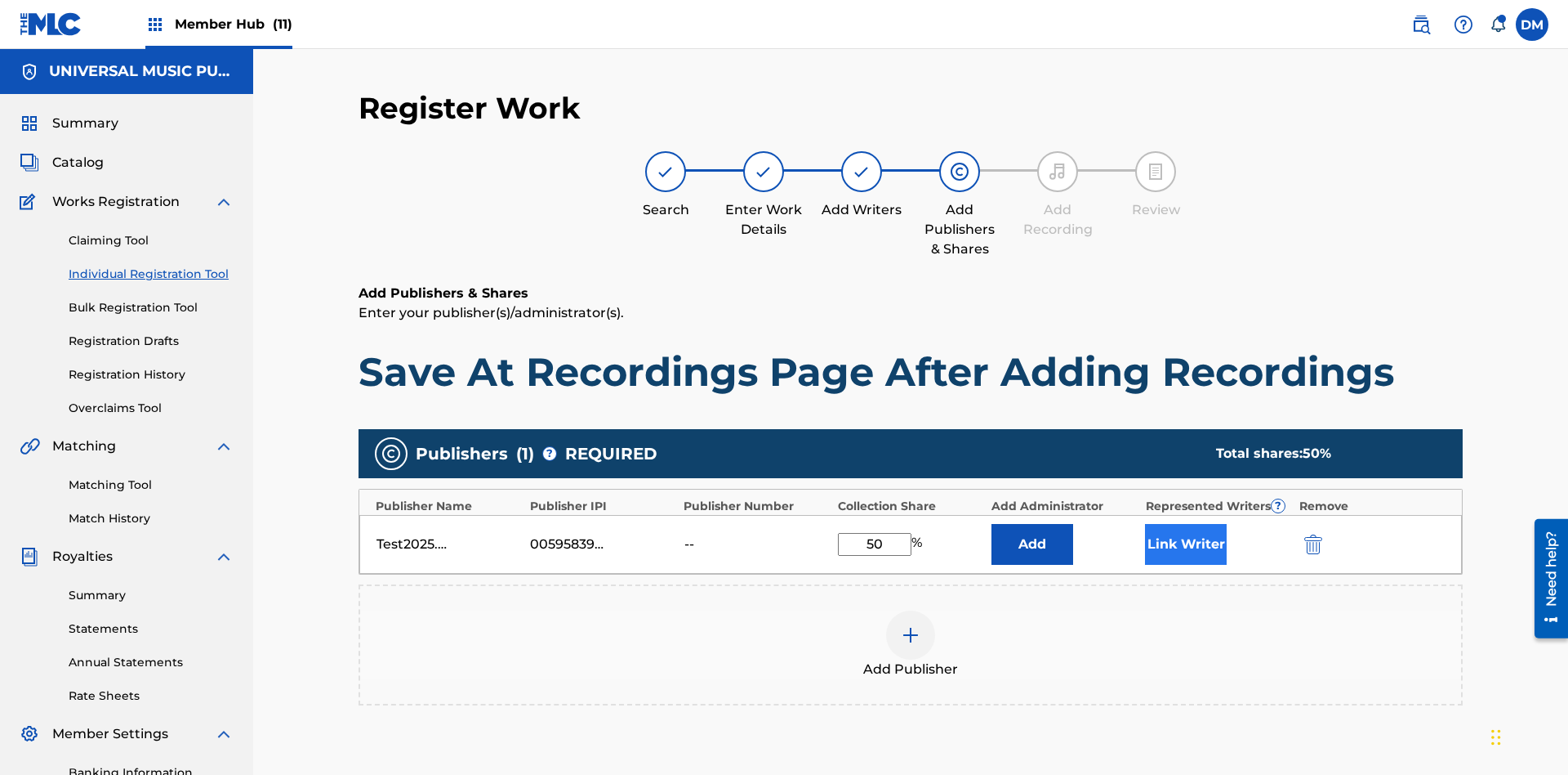
type input "50"
click at [1185, 524] on button "Link Writer" at bounding box center [1185, 543] width 81 height 41
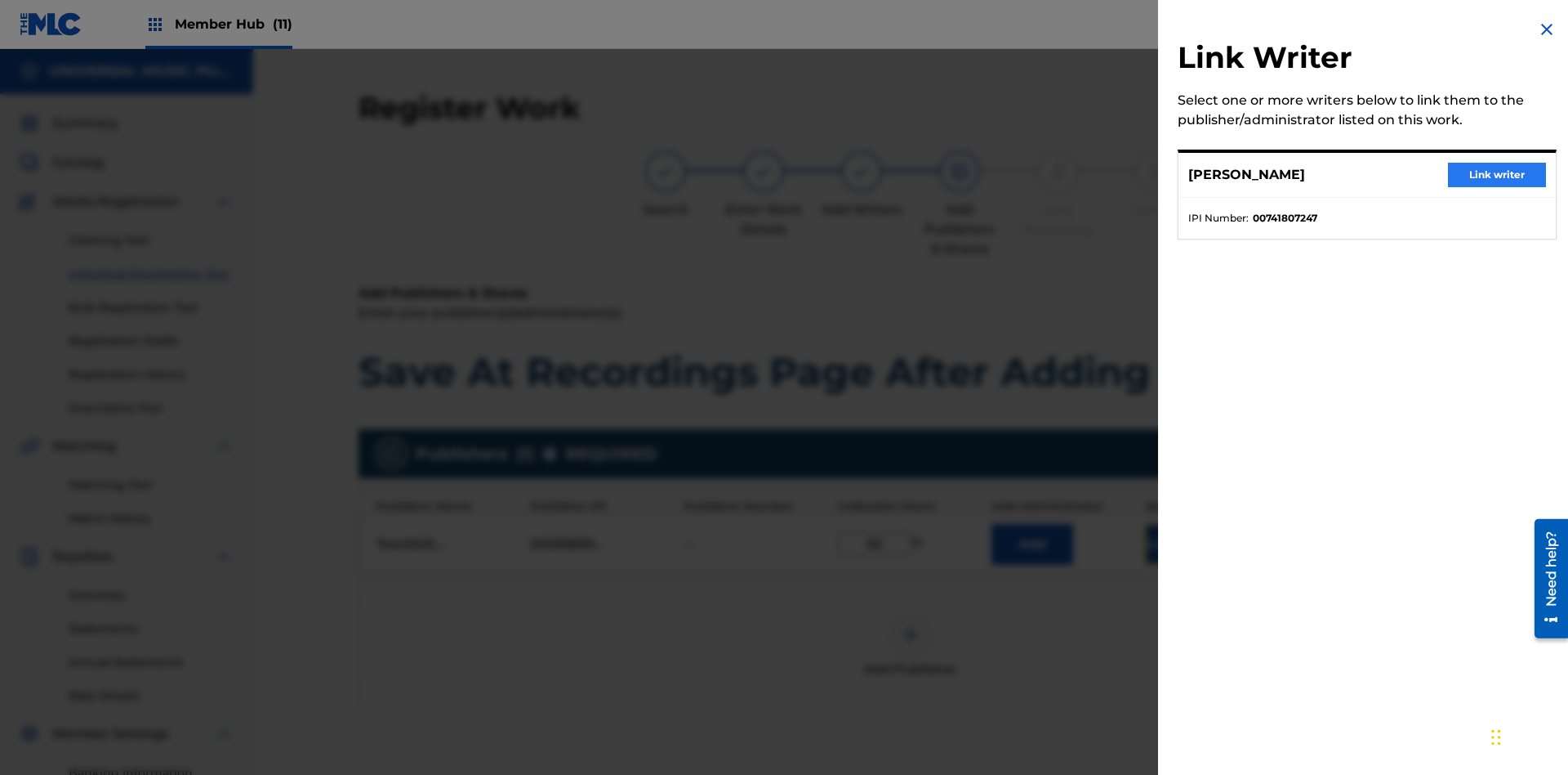
click at [1497, 175] on button "Link writer" at bounding box center [1497, 175] width 98 height 25
click at [1185, 524] on button "Link Writer" at bounding box center [1185, 543] width 81 height 41
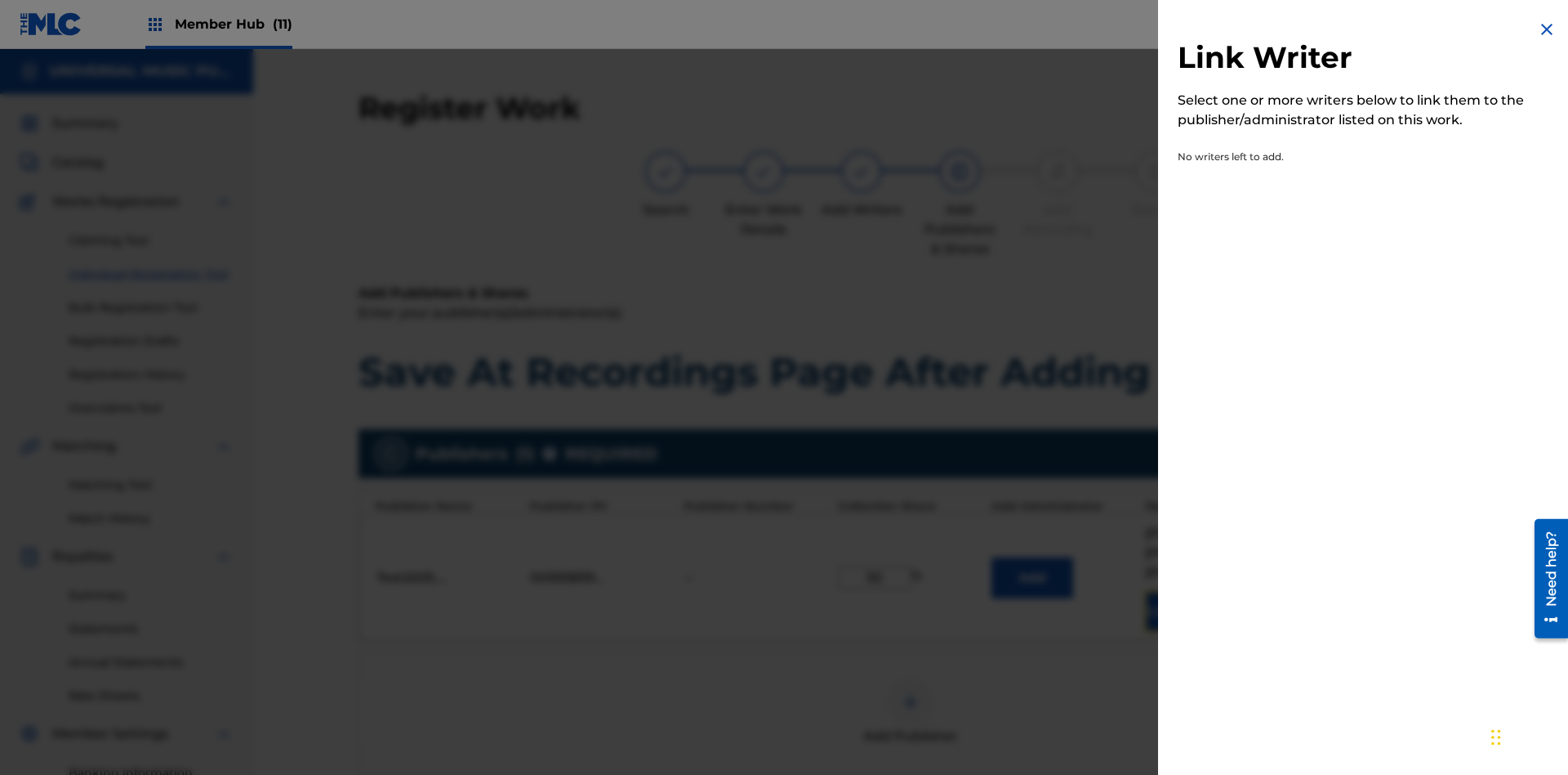
click at [1546, 29] on img at bounding box center [1546, 29] width 20 height 20
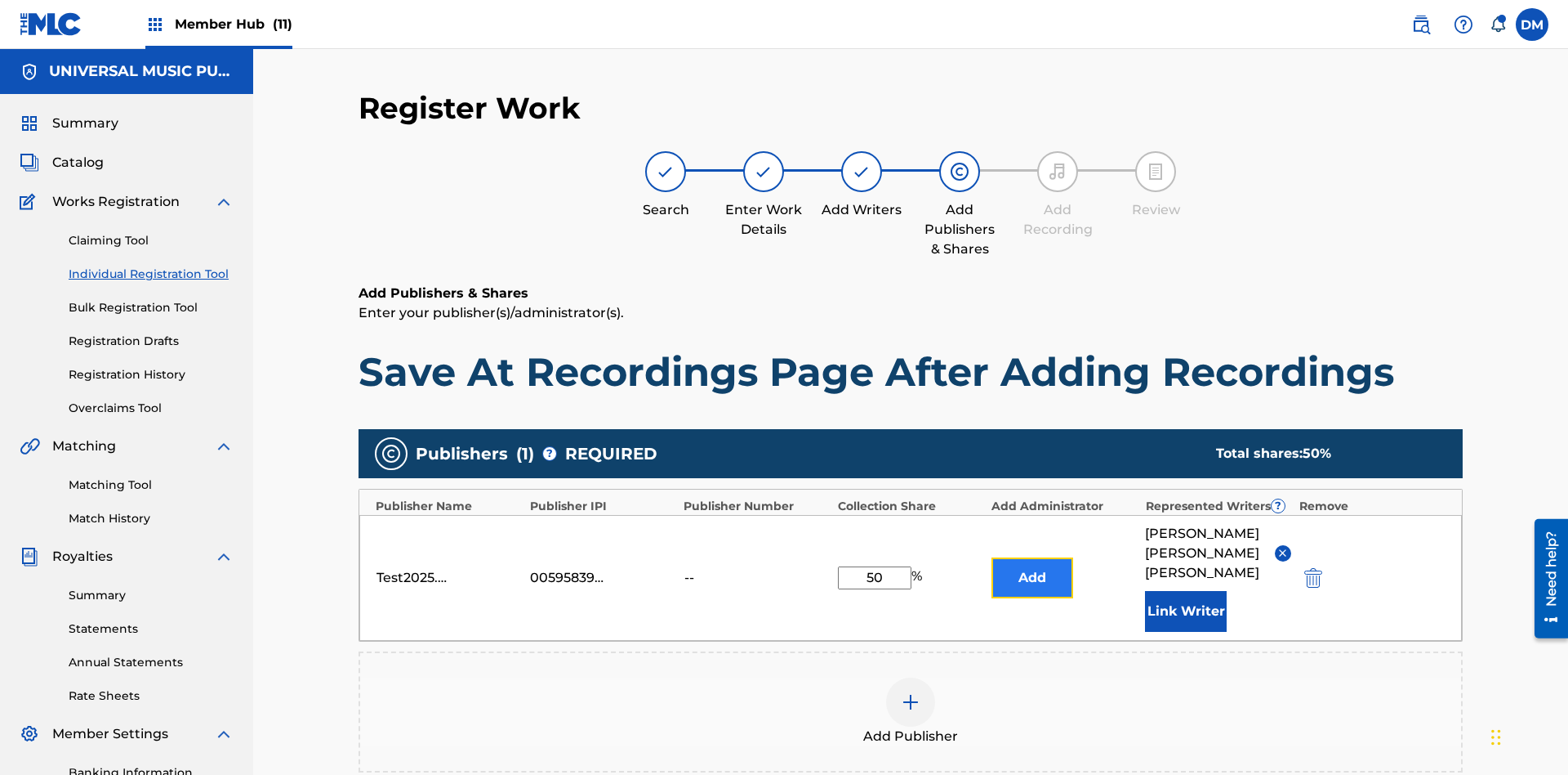
click at [1032, 558] on button "Add" at bounding box center [1031, 577] width 81 height 41
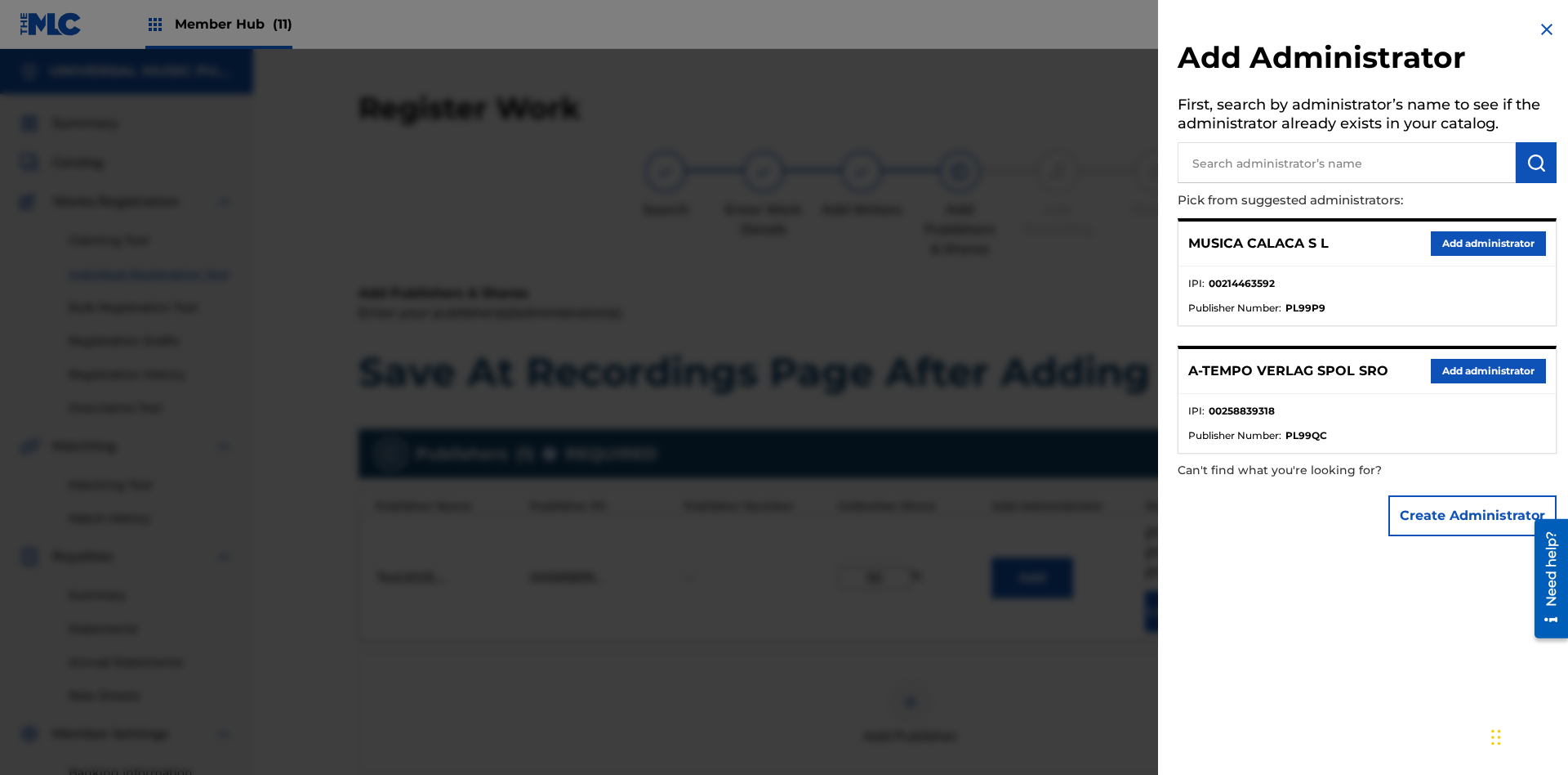
click at [1347, 163] on input "text" at bounding box center [1347, 162] width 338 height 41
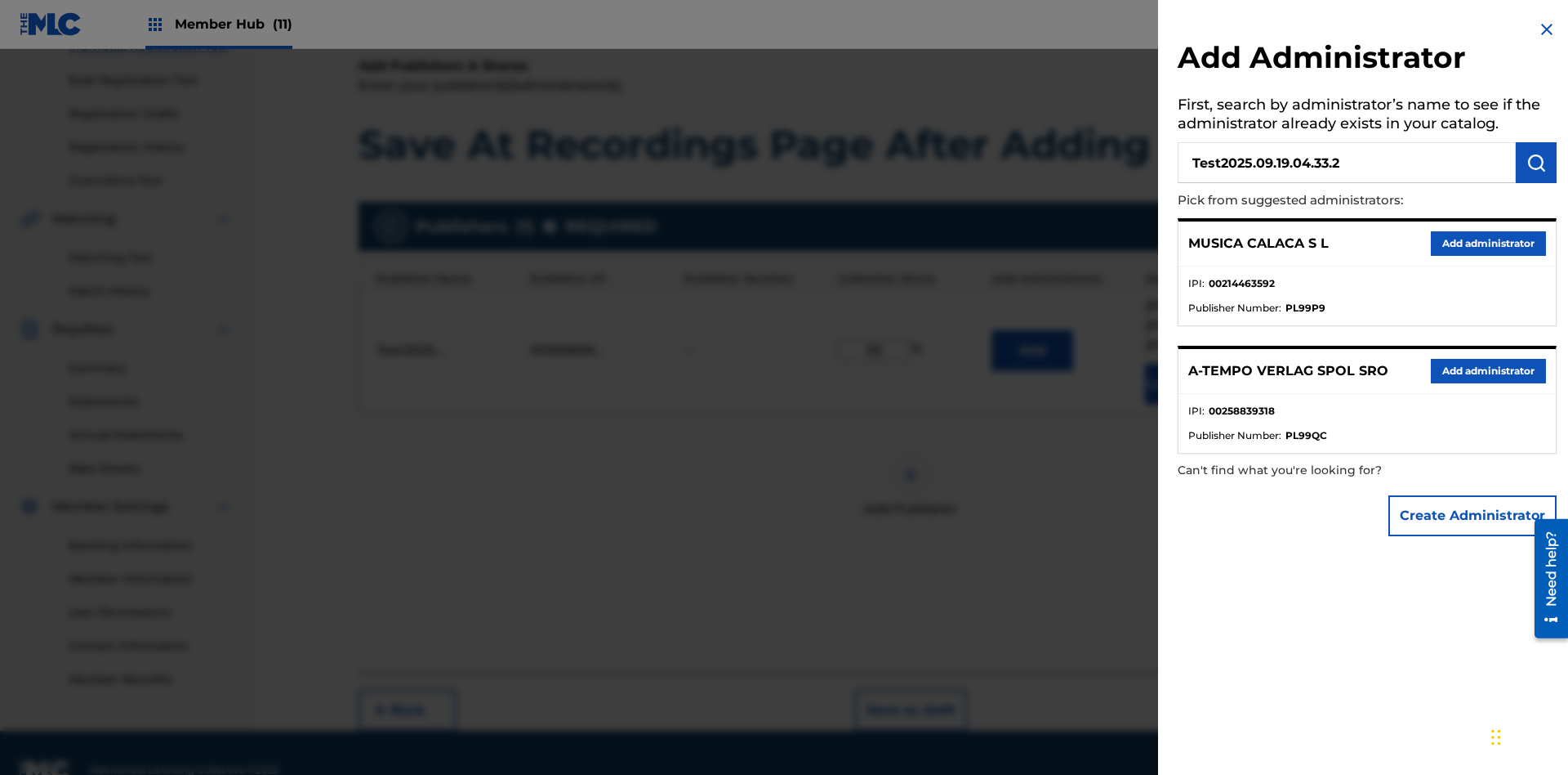
type input "Test2025.09.19.04.33.28"
click at [1536, 163] on img "submit" at bounding box center [1536, 163] width 20 height 20
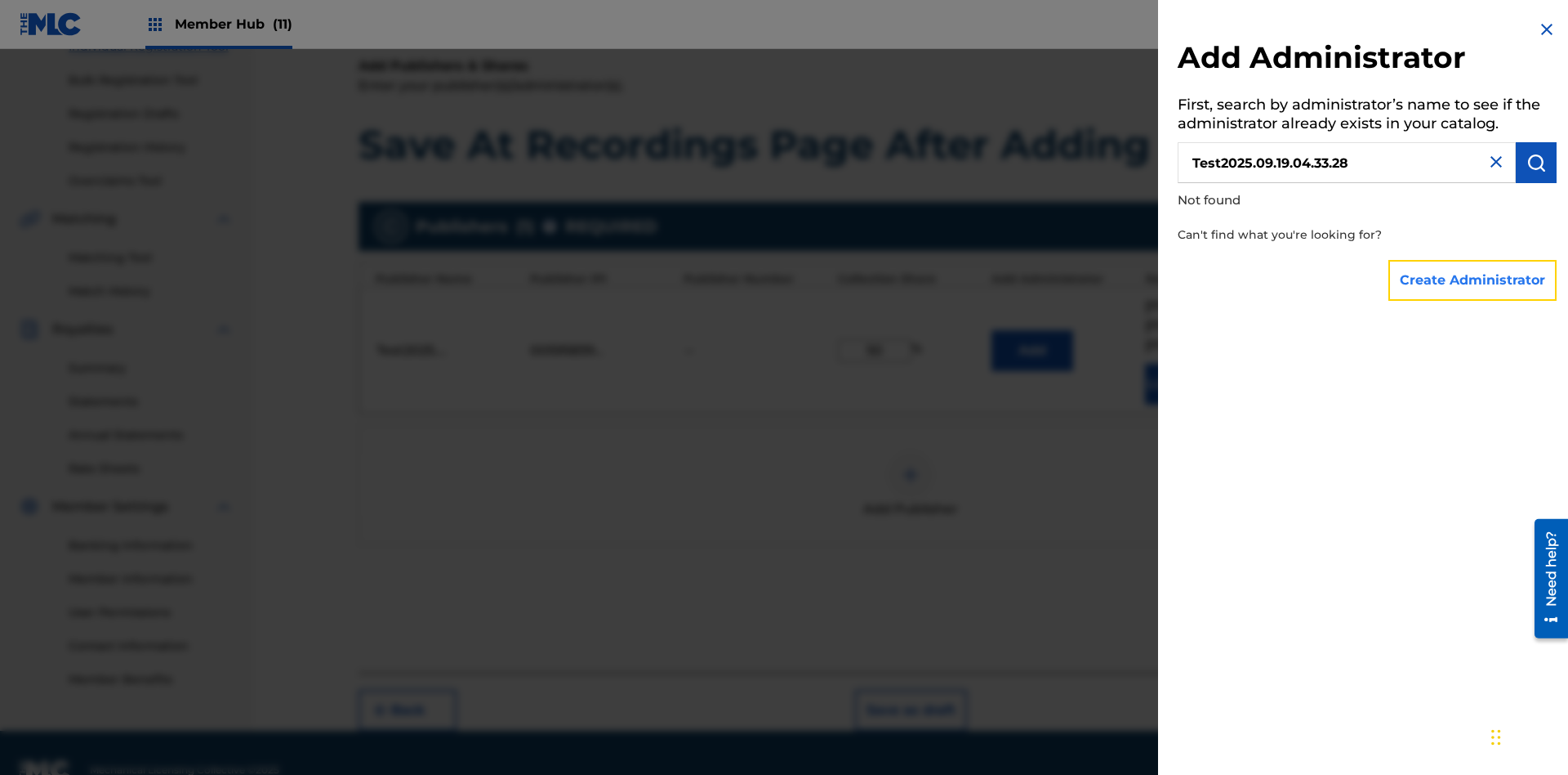
click at [1473, 280] on button "Create Administrator" at bounding box center [1473, 280] width 168 height 41
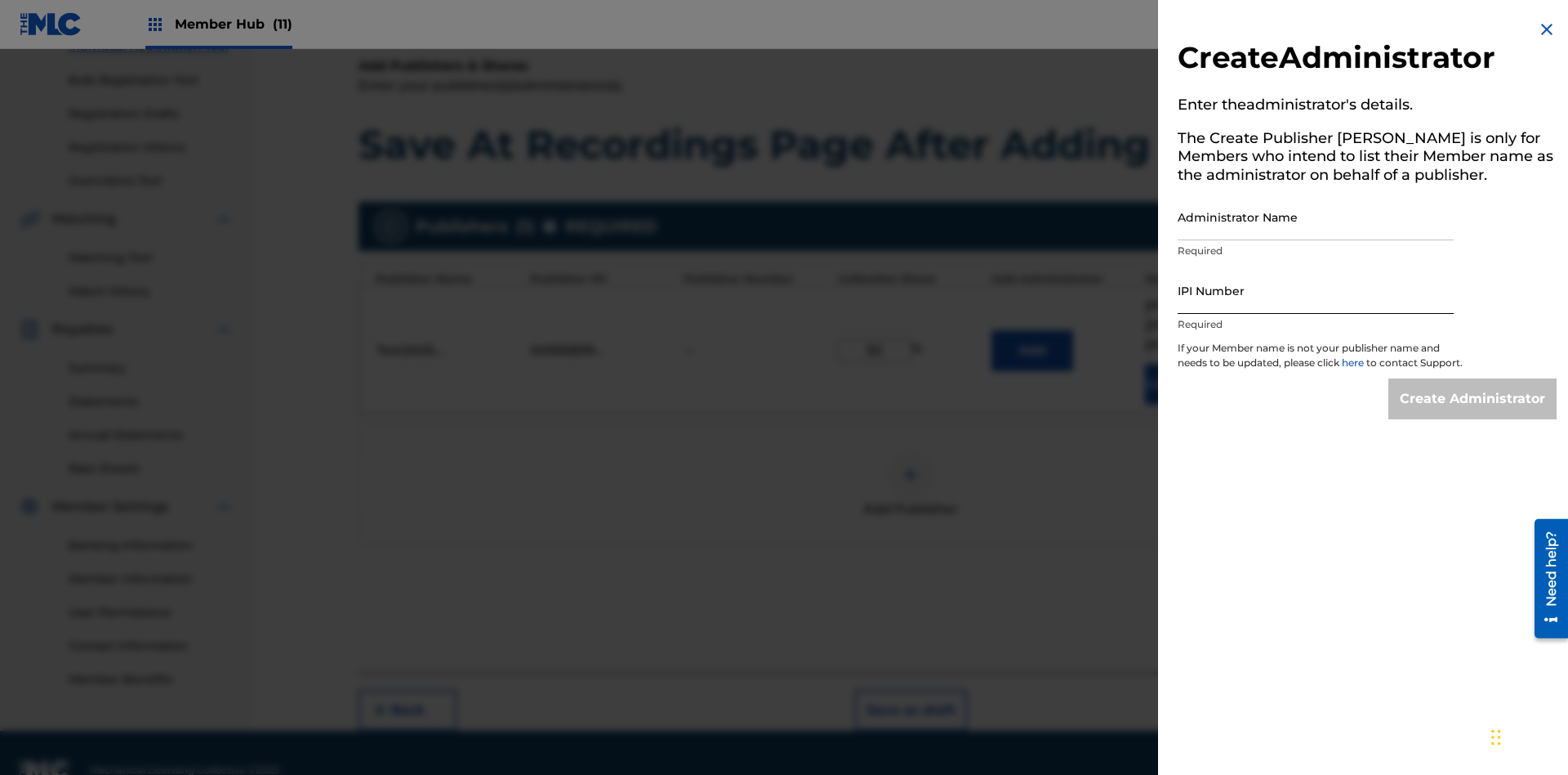
click at [1316, 216] on input "Administrator Name" at bounding box center [1316, 216] width 276 height 46
type input "Test2025.09.19.04.33.33"
click at [1316, 290] on input "IPI Number" at bounding box center [1316, 290] width 276 height 46
click at [1473, 413] on input "Create Administrator" at bounding box center [1473, 398] width 168 height 41
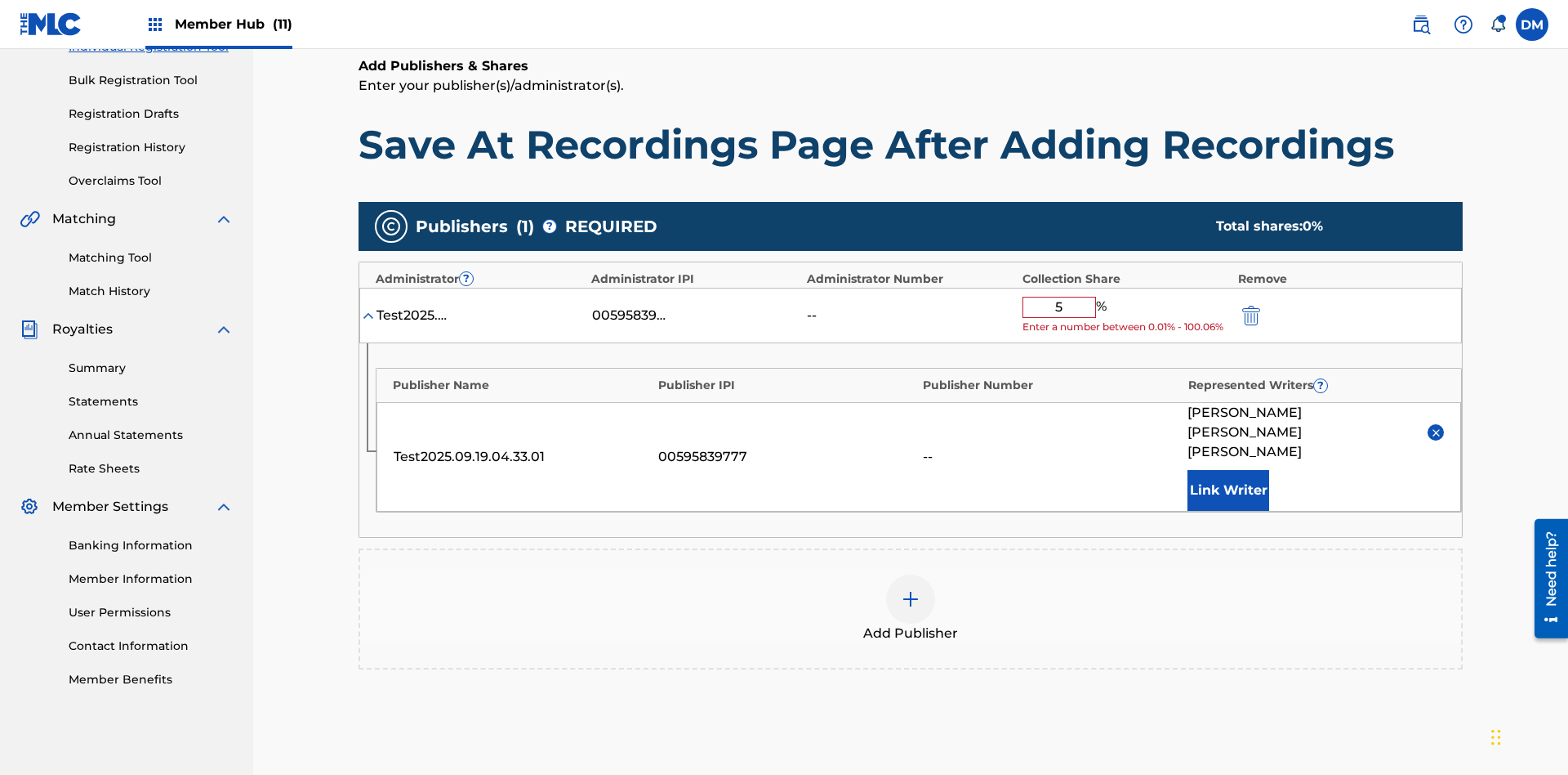
type input "50"
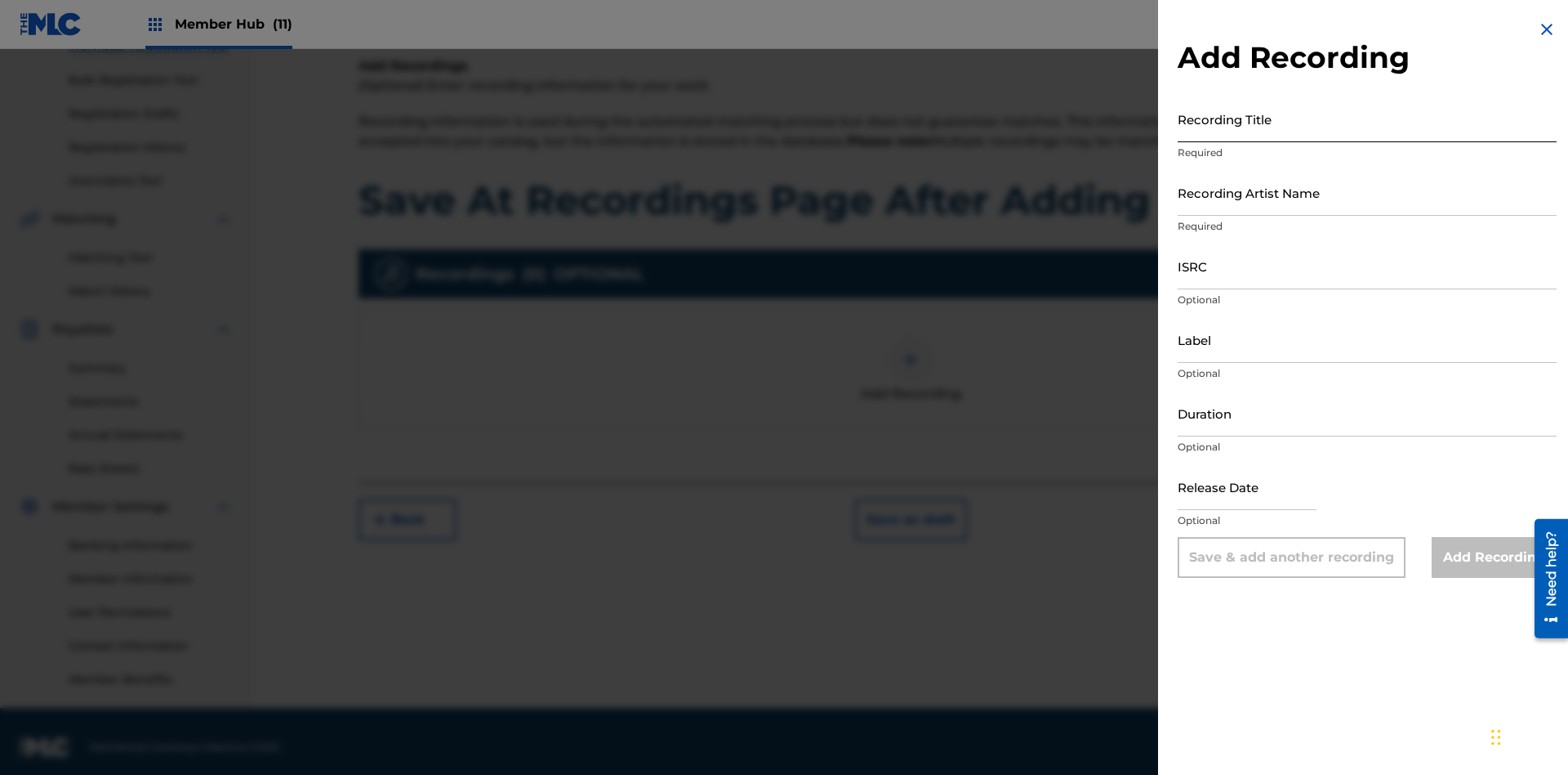
click at [1367, 118] on input "Recording Title" at bounding box center [1367, 118] width 379 height 46
type input "Best Song Ever"
click at [1367, 192] on input "Recording Artist Name" at bounding box center [1367, 192] width 379 height 46
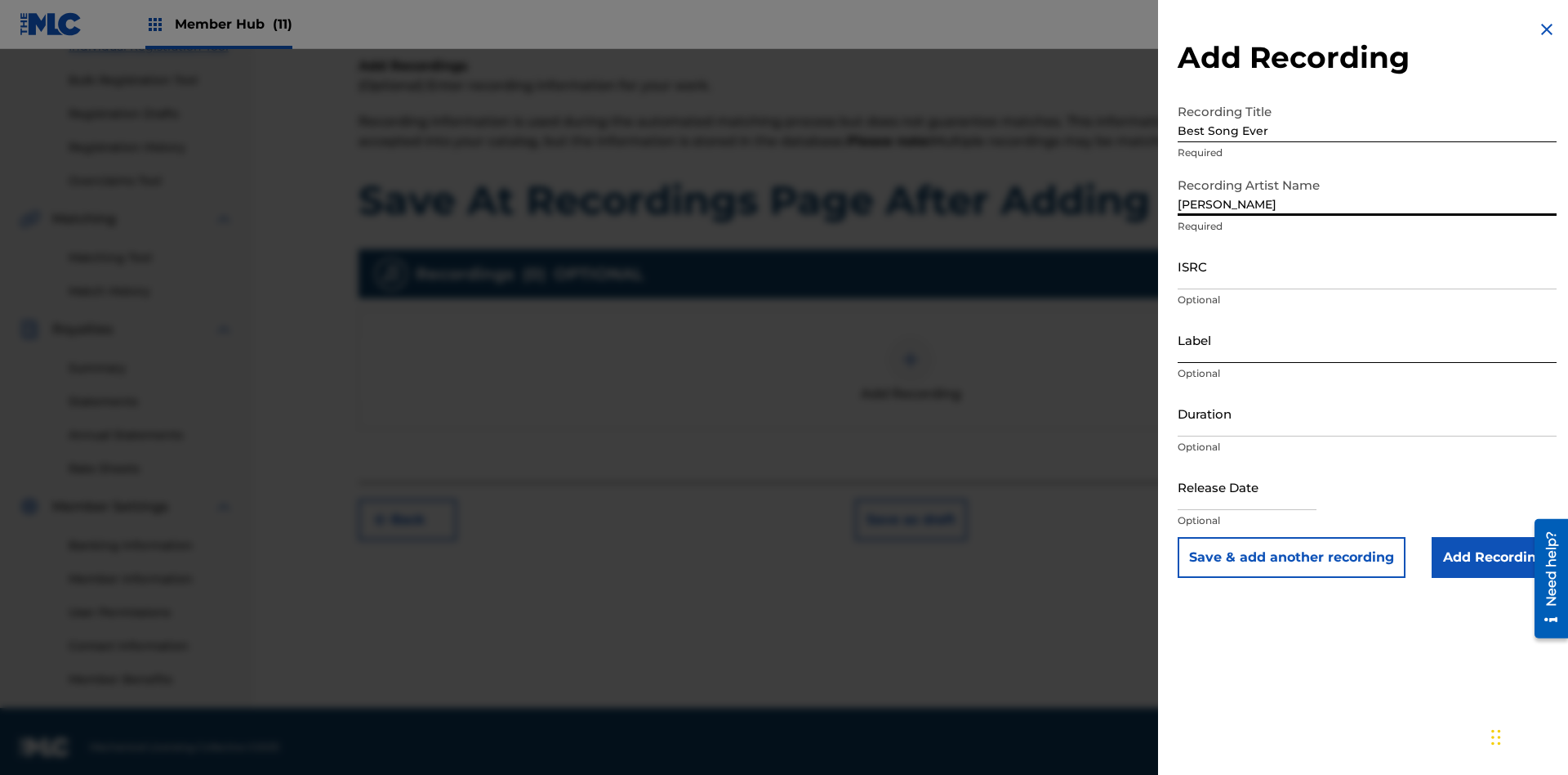
type input "[PERSON_NAME]"
click at [1367, 266] on input "ISRC" at bounding box center [1367, 266] width 379 height 46
type input "AA3123123123"
click at [1367, 339] on input "Label" at bounding box center [1367, 339] width 379 height 46
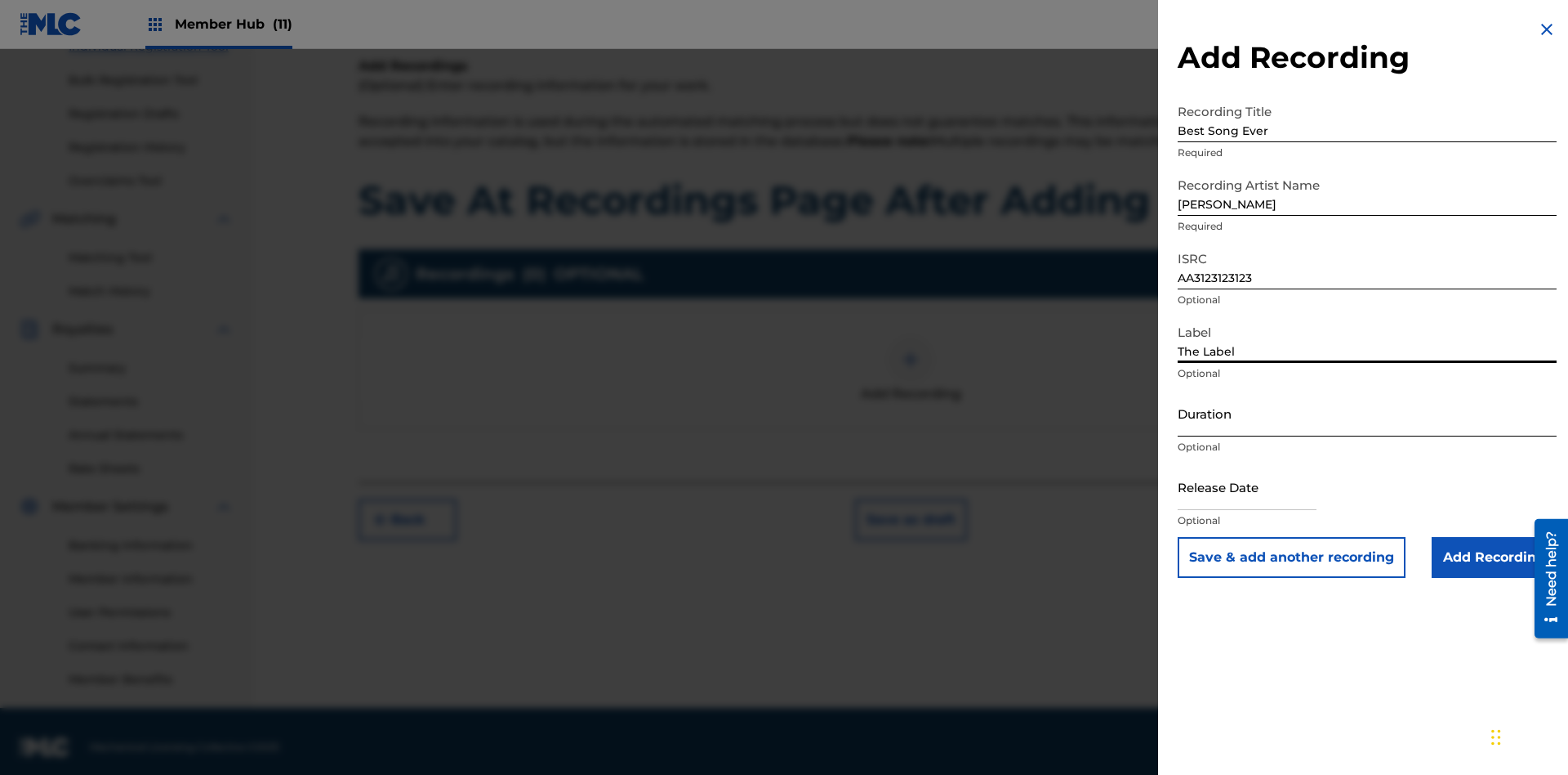
type input "The Label"
click at [1367, 413] on input "Duration" at bounding box center [1367, 412] width 379 height 46
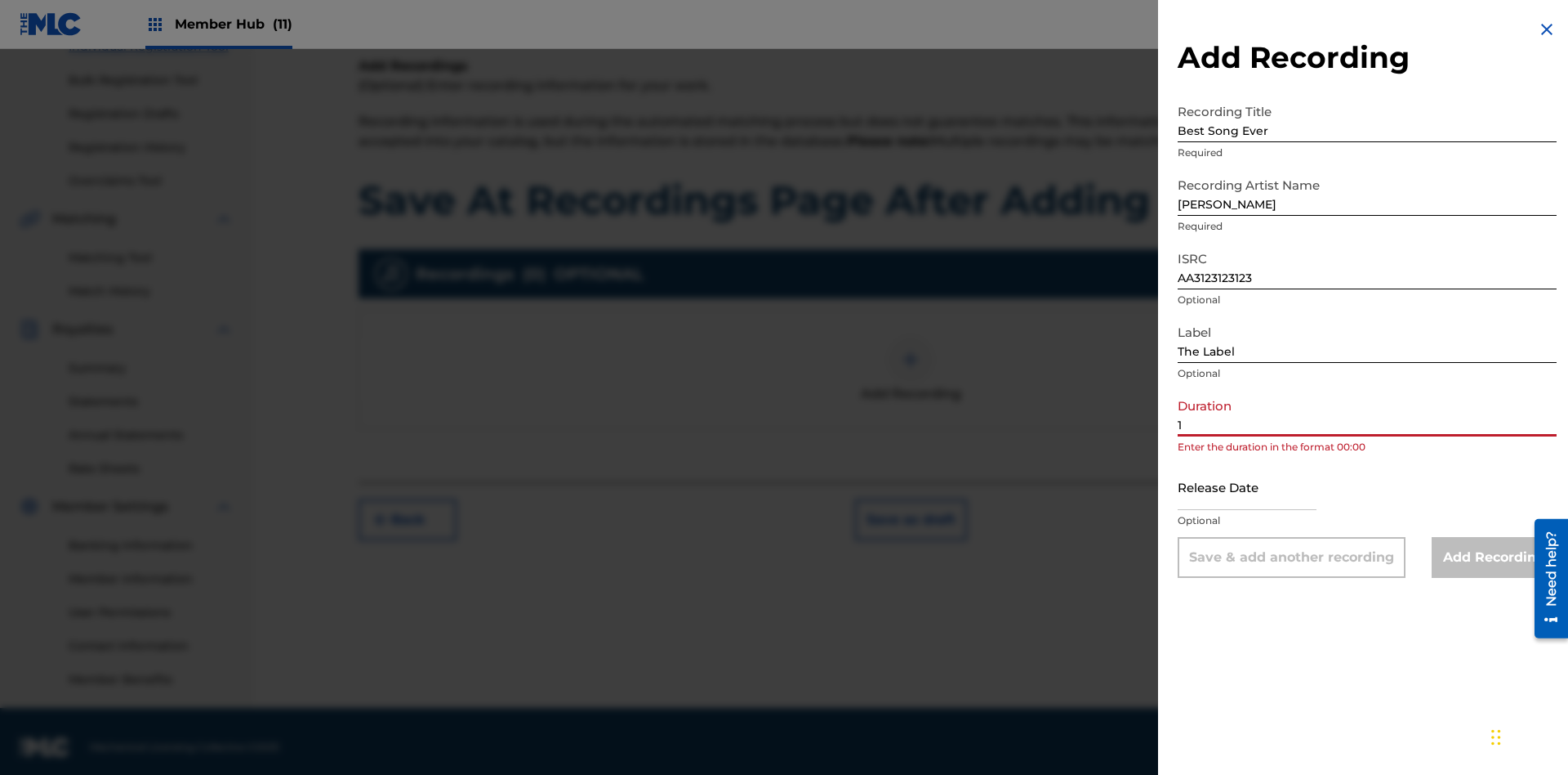
click at [1367, 413] on input "1" at bounding box center [1367, 412] width 379 height 46
type input "12:25"
click at [1260, 488] on input "text" at bounding box center [1247, 486] width 139 height 46
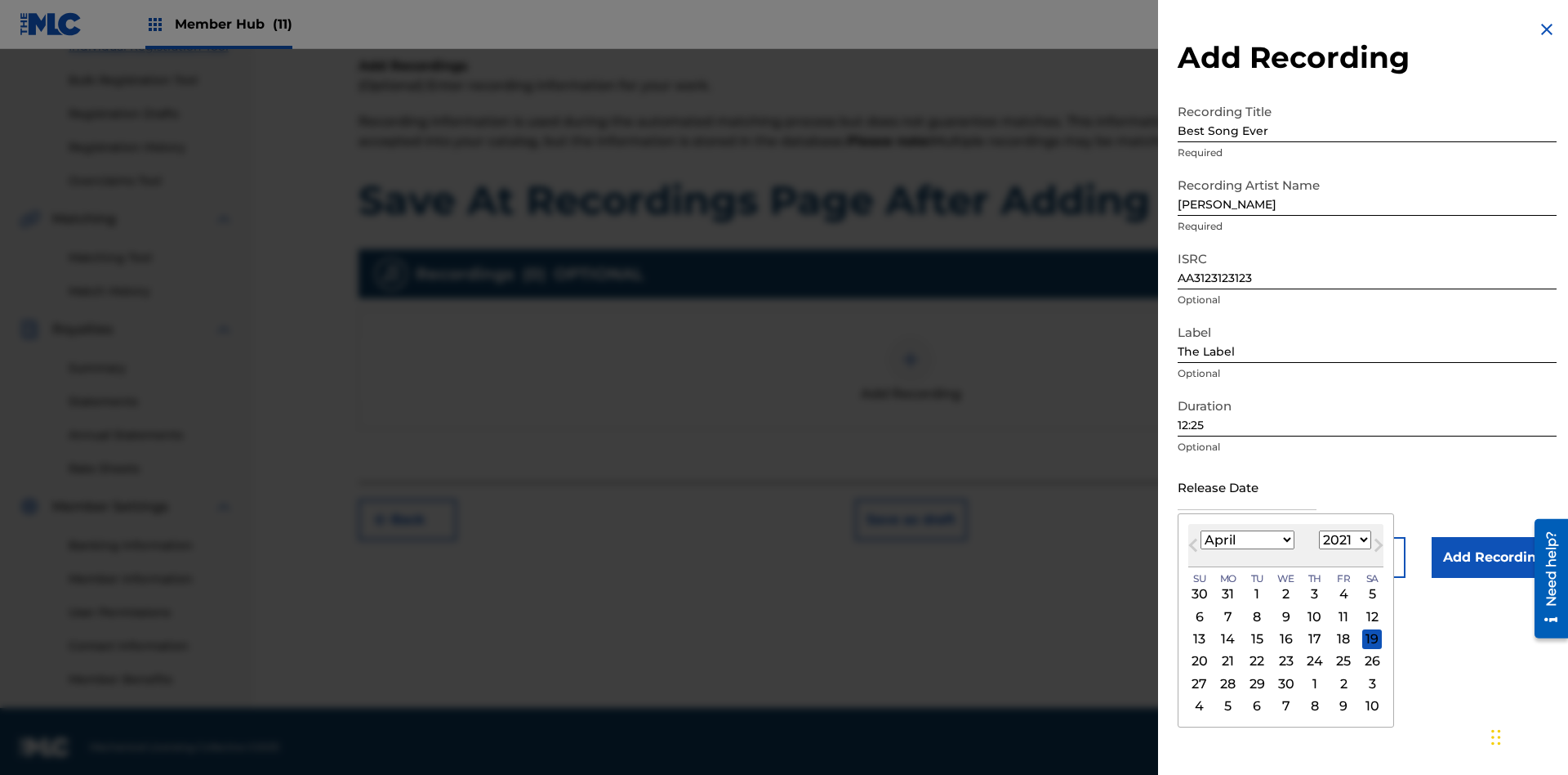
click at [1342, 540] on select "1900 1901 1902 1903 1904 1905 1906 1907 1908 1909 1910 1911 1912 1913 1914 1915…" at bounding box center [1344, 540] width 52 height 19
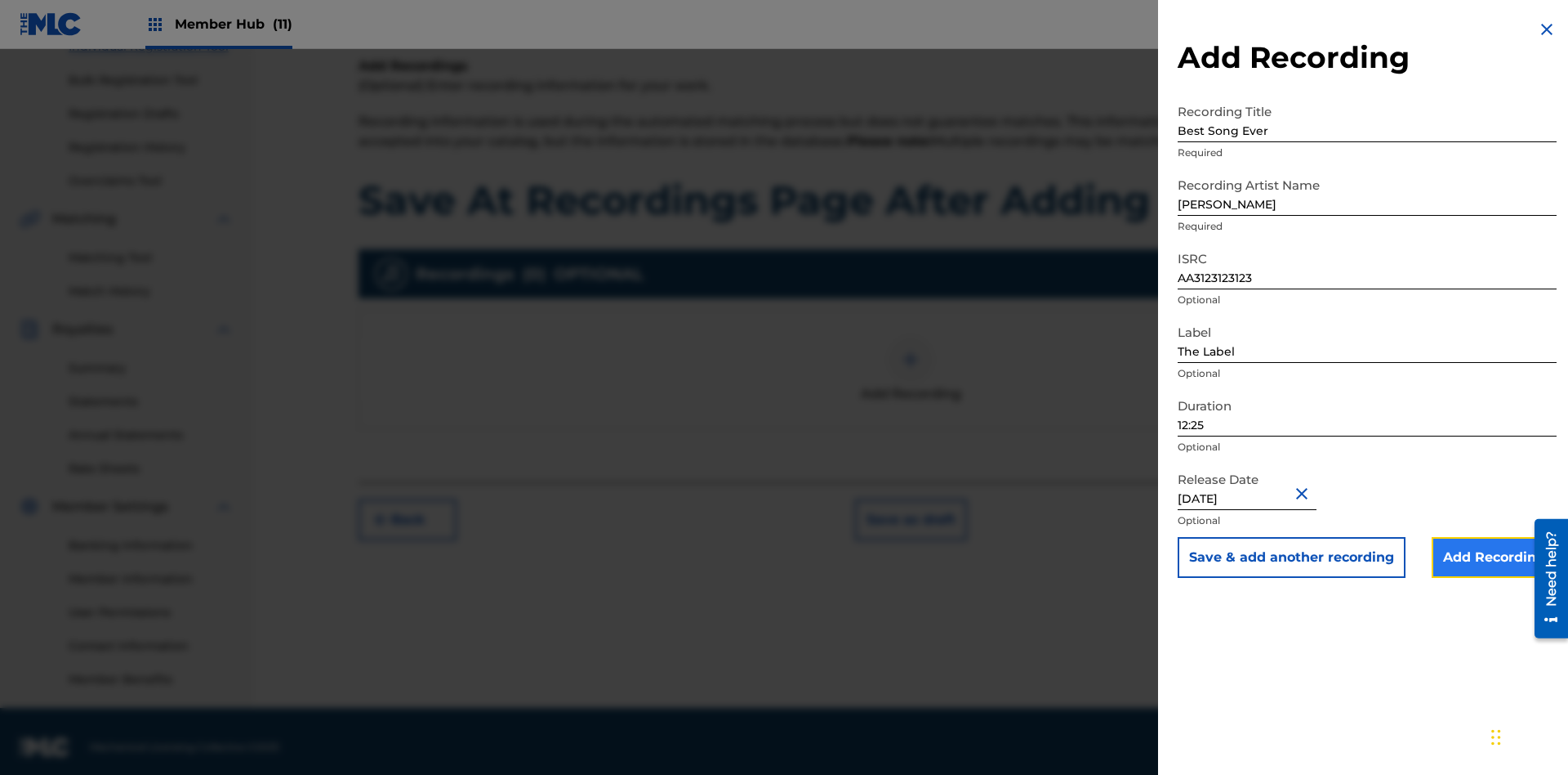
click at [1493, 558] on input "Add Recording" at bounding box center [1493, 557] width 125 height 41
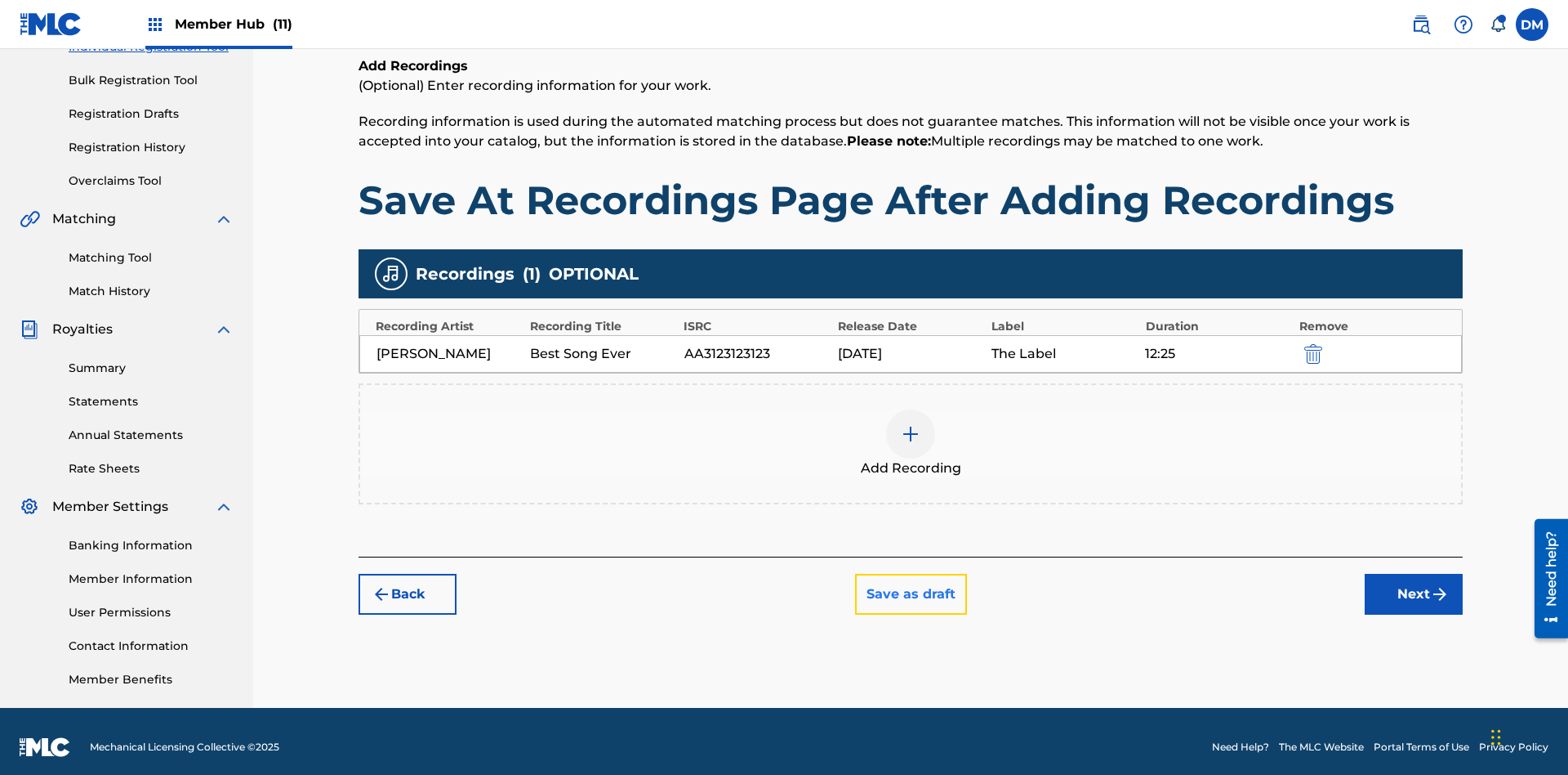
click at [910, 582] on button "Save as draft" at bounding box center [911, 594] width 111 height 41
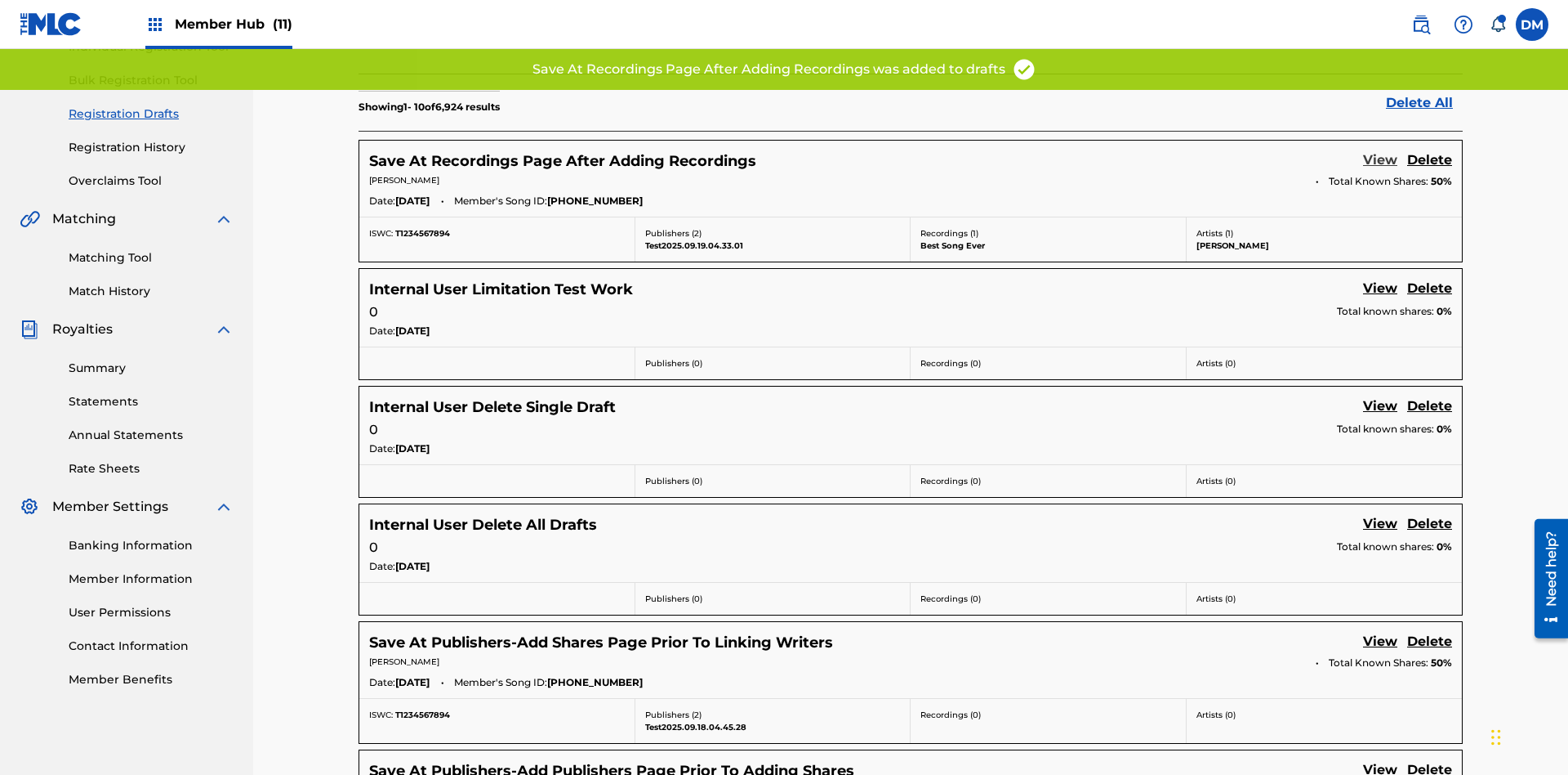
click at [1380, 150] on link "View" at bounding box center [1380, 161] width 34 height 22
